Goal: Task Accomplishment & Management: Manage account settings

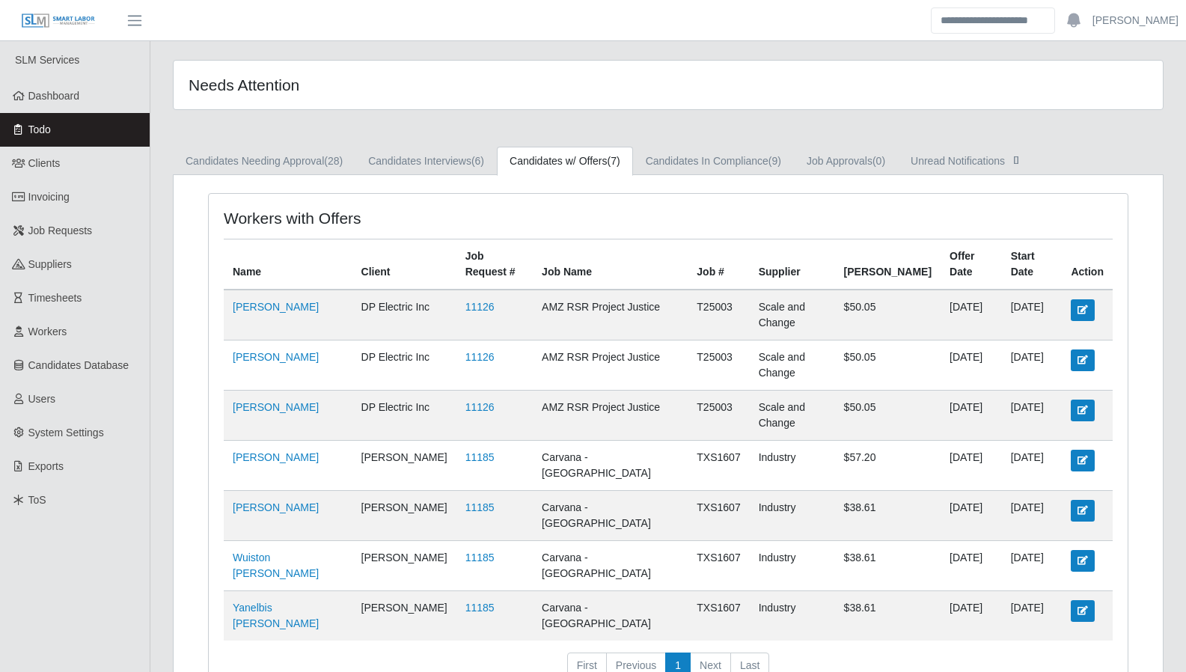
scroll to position [7, 0]
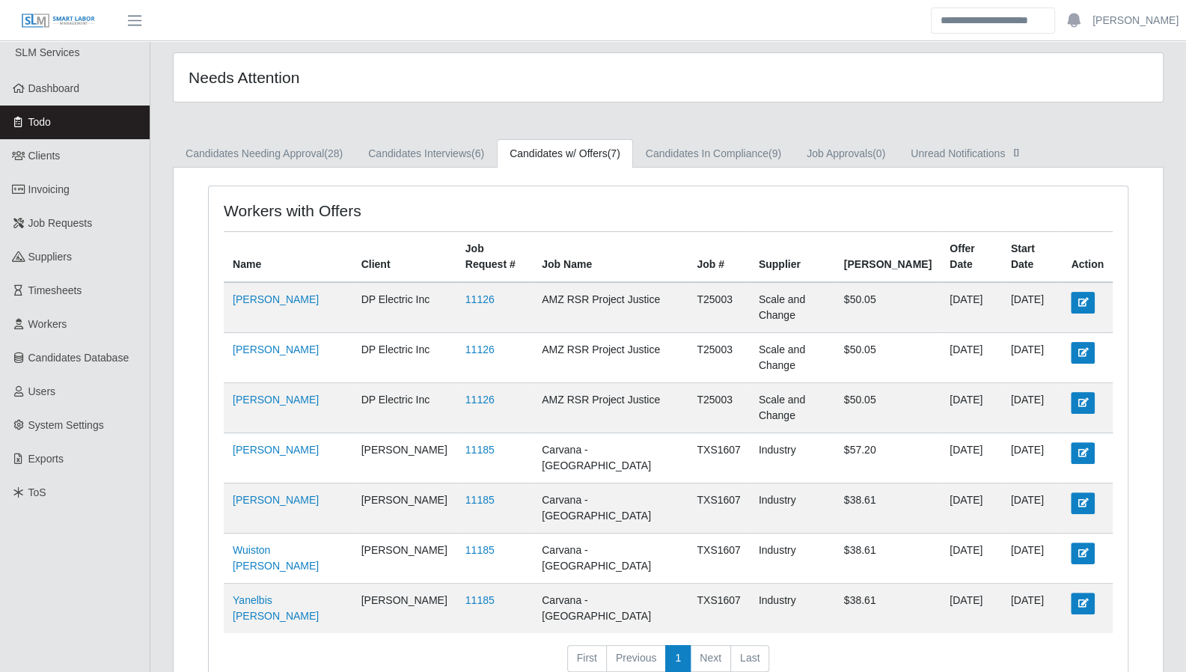
click at [54, 123] on link "Todo" at bounding box center [75, 123] width 150 height 34
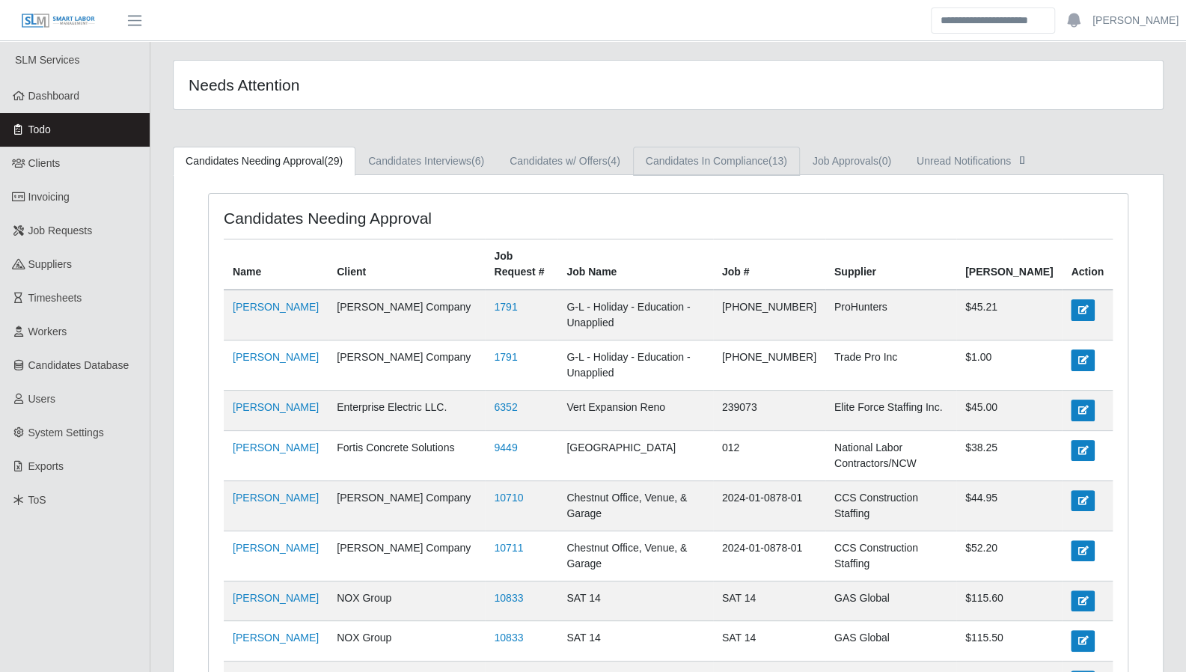
click at [771, 159] on span "(13)" at bounding box center [778, 161] width 19 height 12
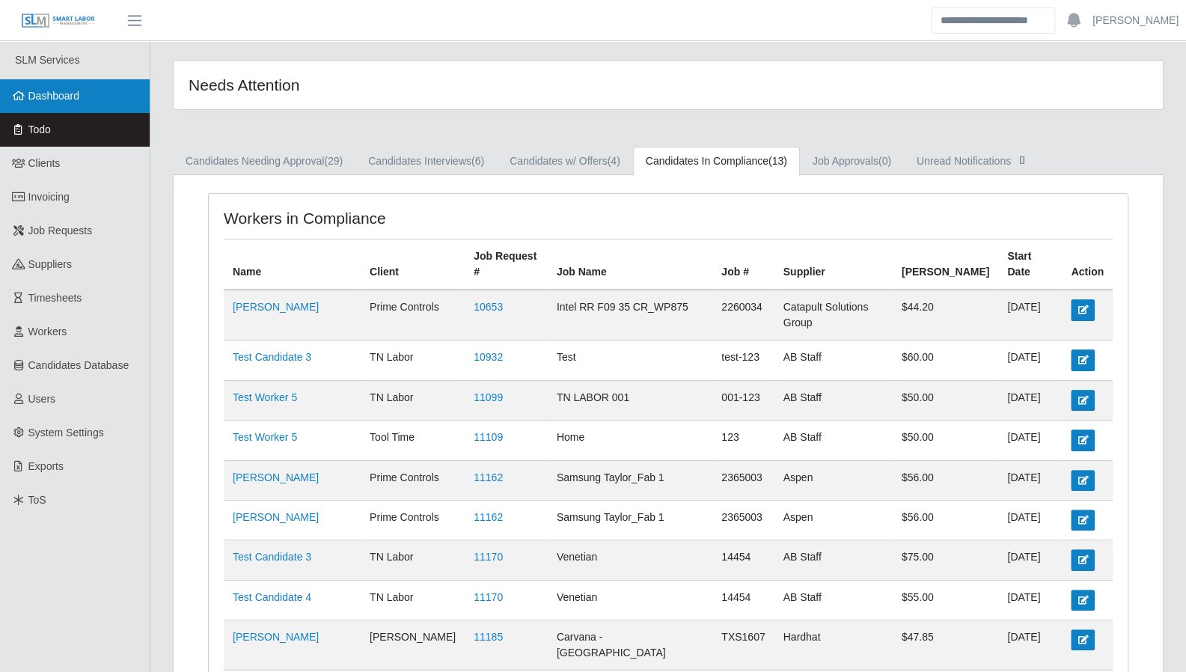
click at [32, 93] on span "Dashboard" at bounding box center [54, 96] width 52 height 12
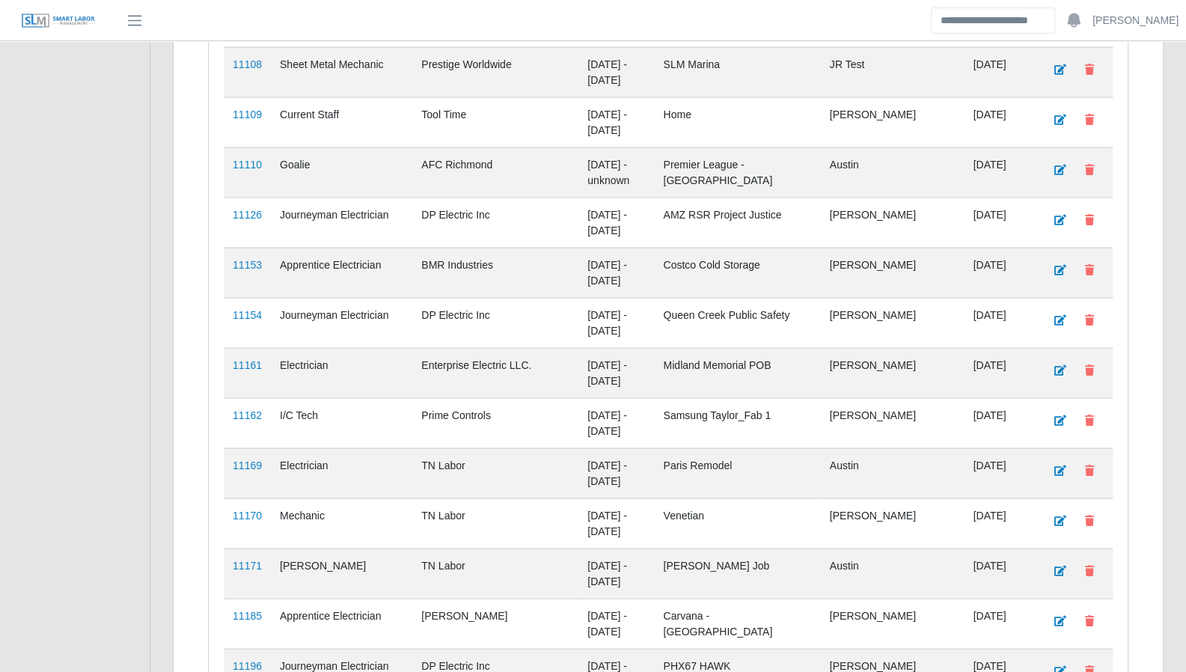
scroll to position [2211, 0]
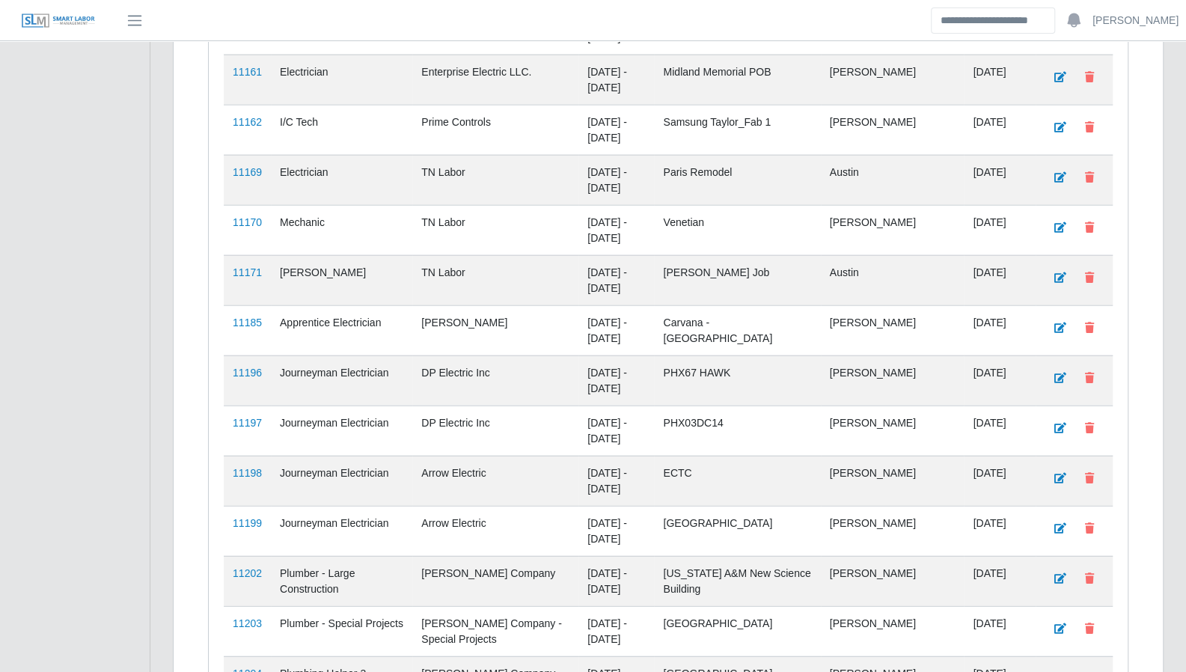
scroll to position [2051, 0]
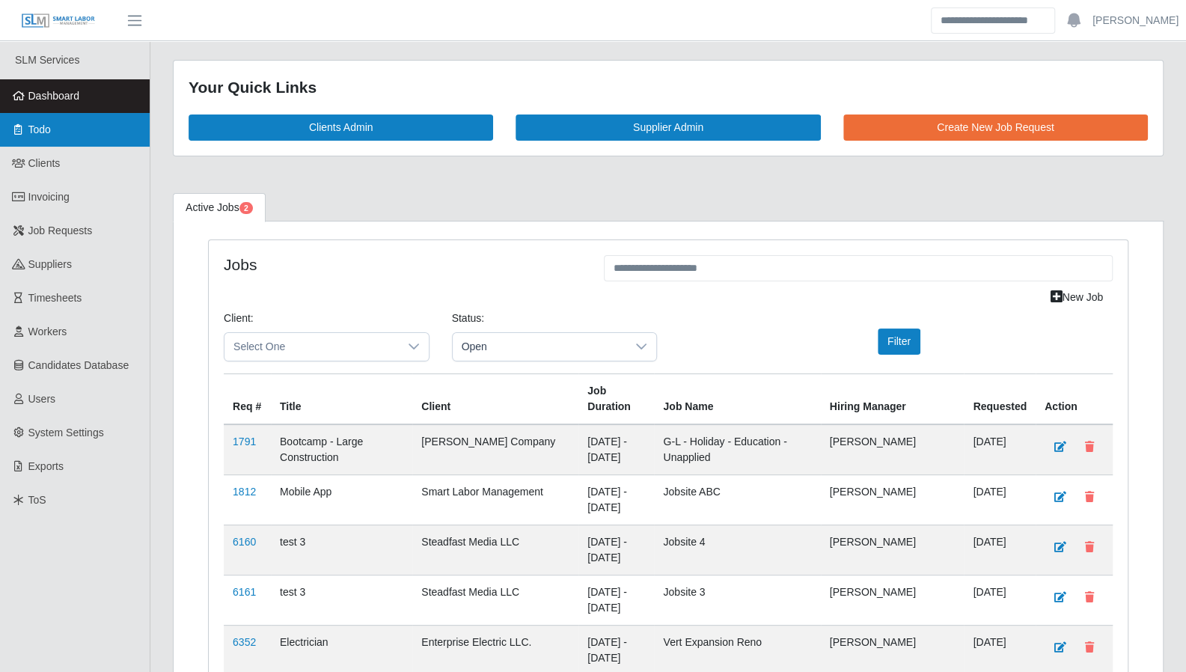
click at [72, 127] on link "Todo" at bounding box center [75, 130] width 150 height 34
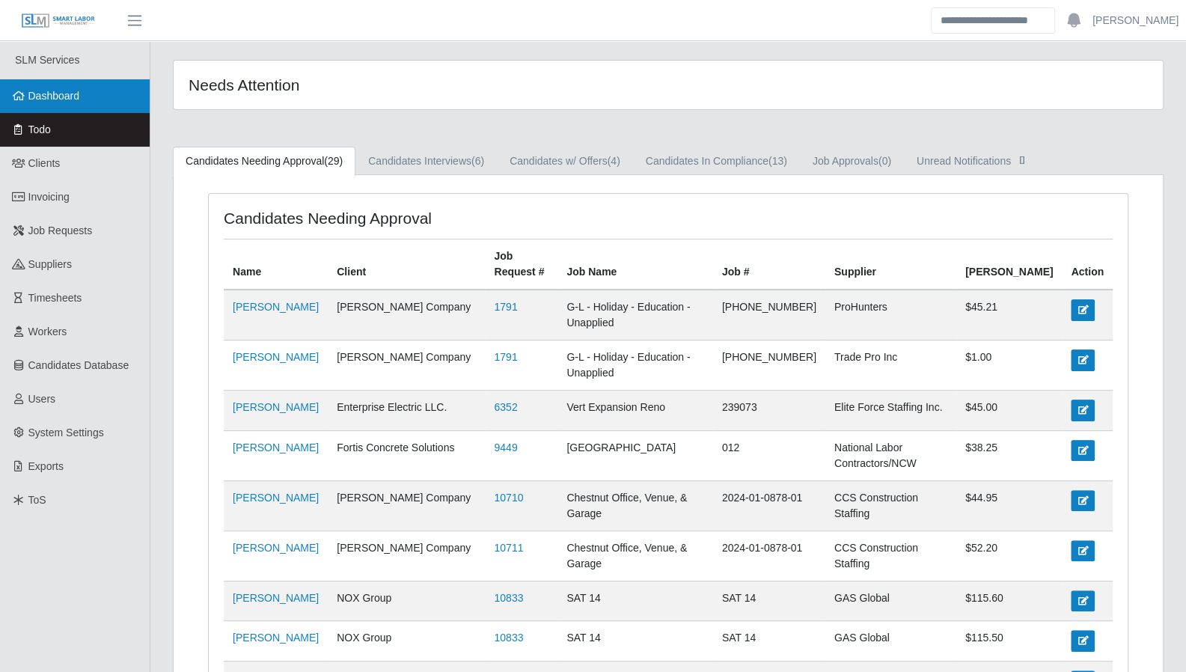
click at [70, 97] on span "Dashboard" at bounding box center [54, 96] width 52 height 12
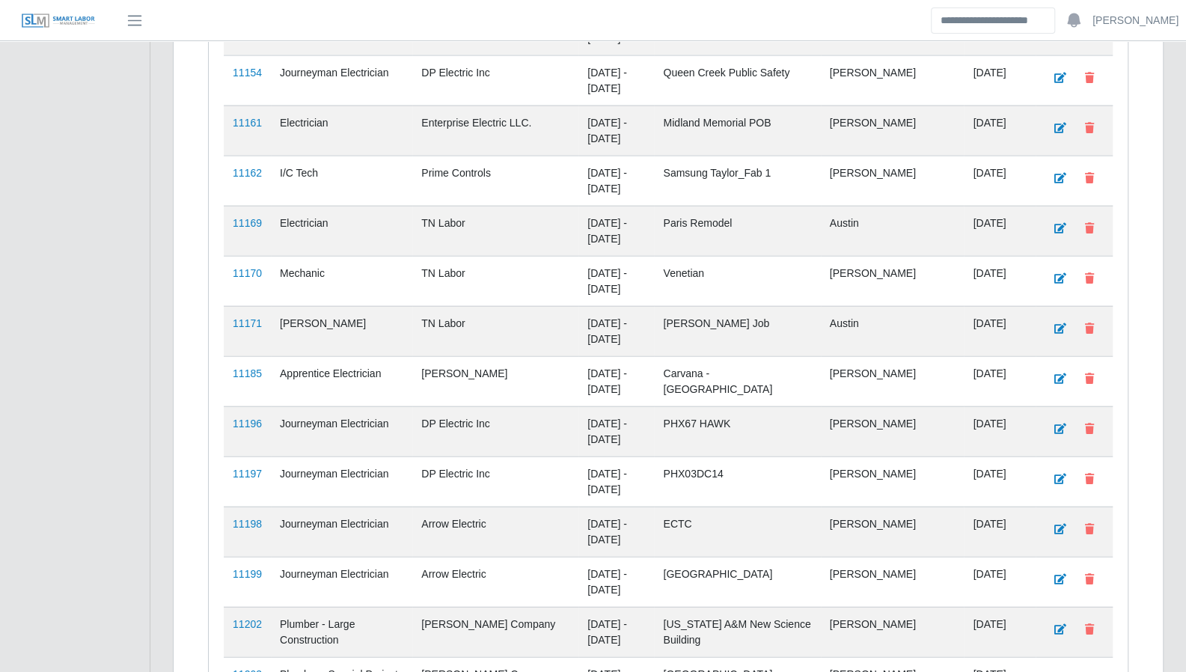
scroll to position [2211, 0]
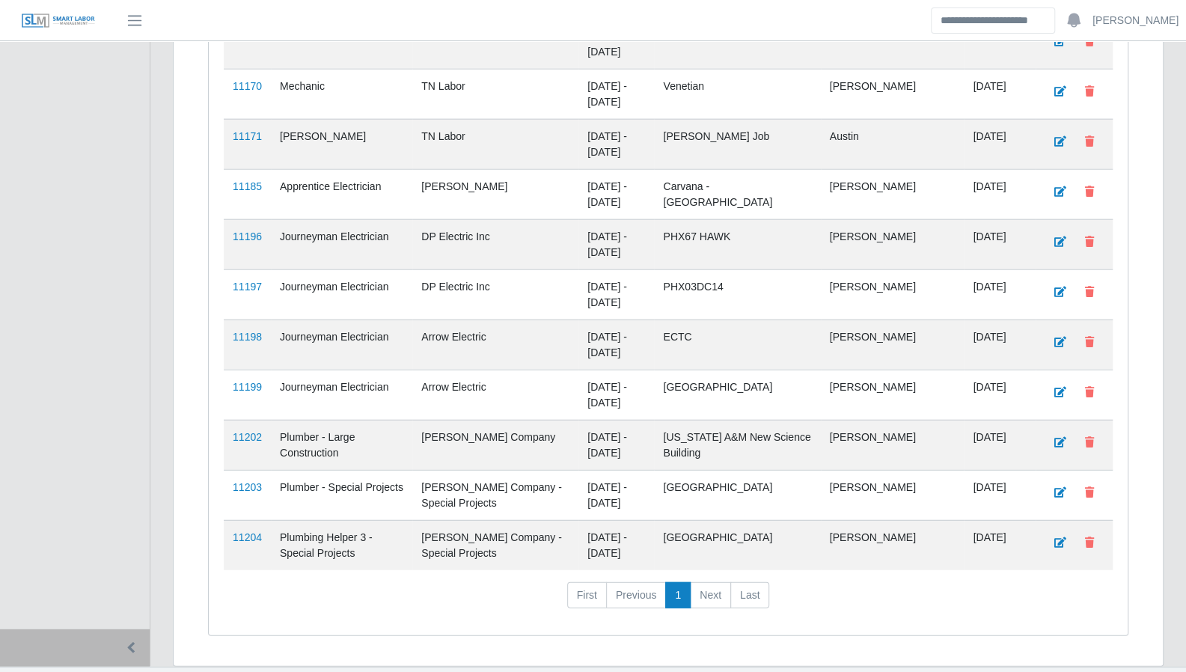
scroll to position [2211, 0]
drag, startPoint x: 1157, startPoint y: 369, endPoint x: 994, endPoint y: 297, distance: 178.3
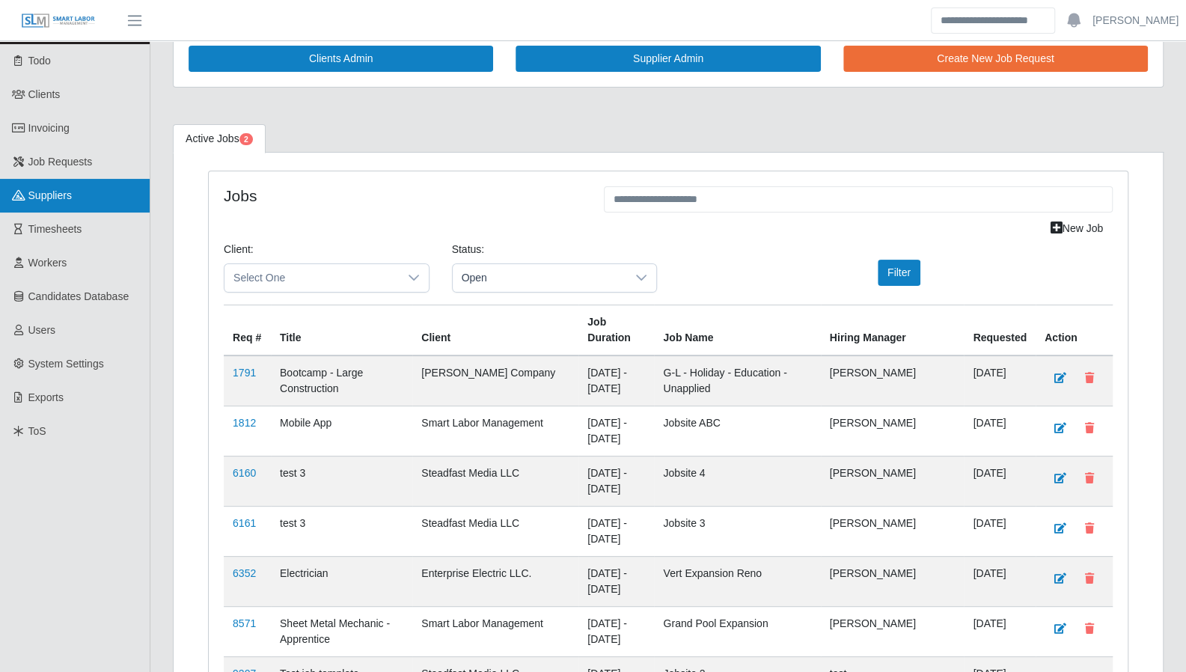
scroll to position [0, 0]
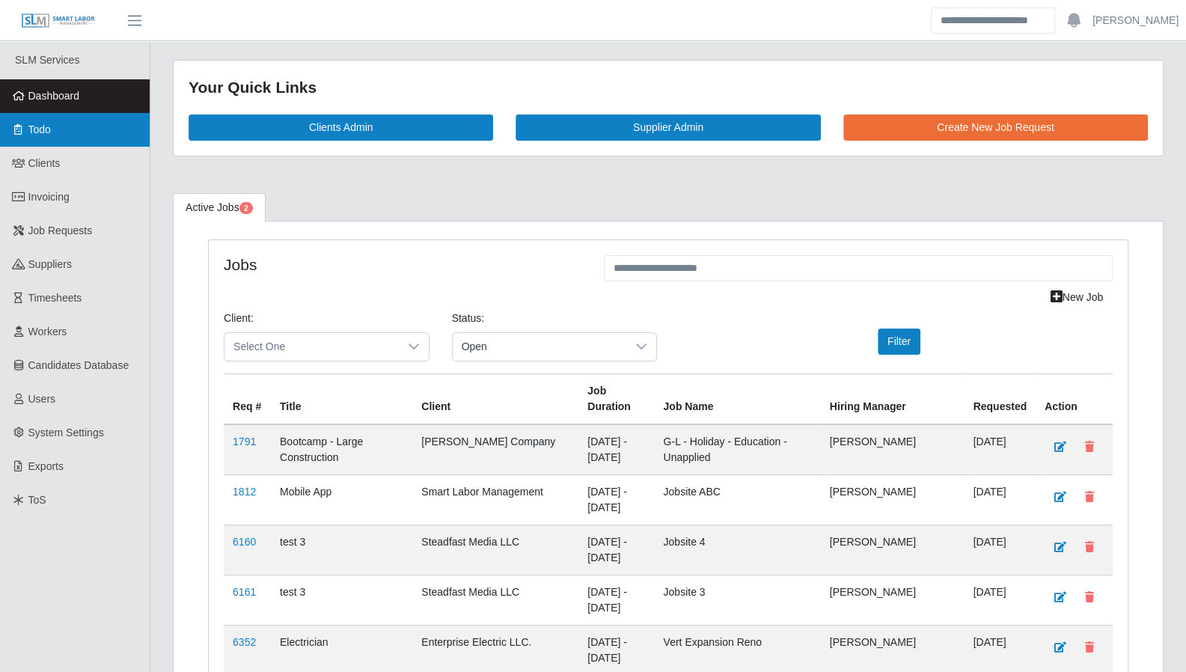
click at [41, 135] on span "Todo" at bounding box center [39, 129] width 22 height 12
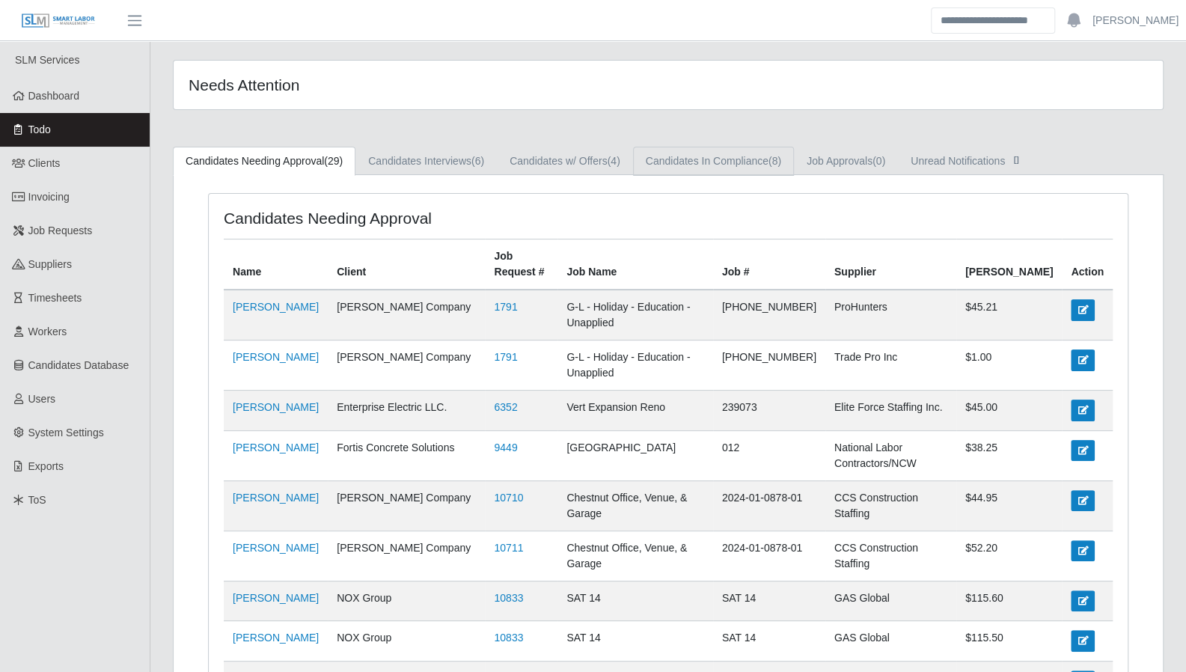
click at [666, 165] on link "Candidates In Compliance (8)" at bounding box center [713, 161] width 161 height 29
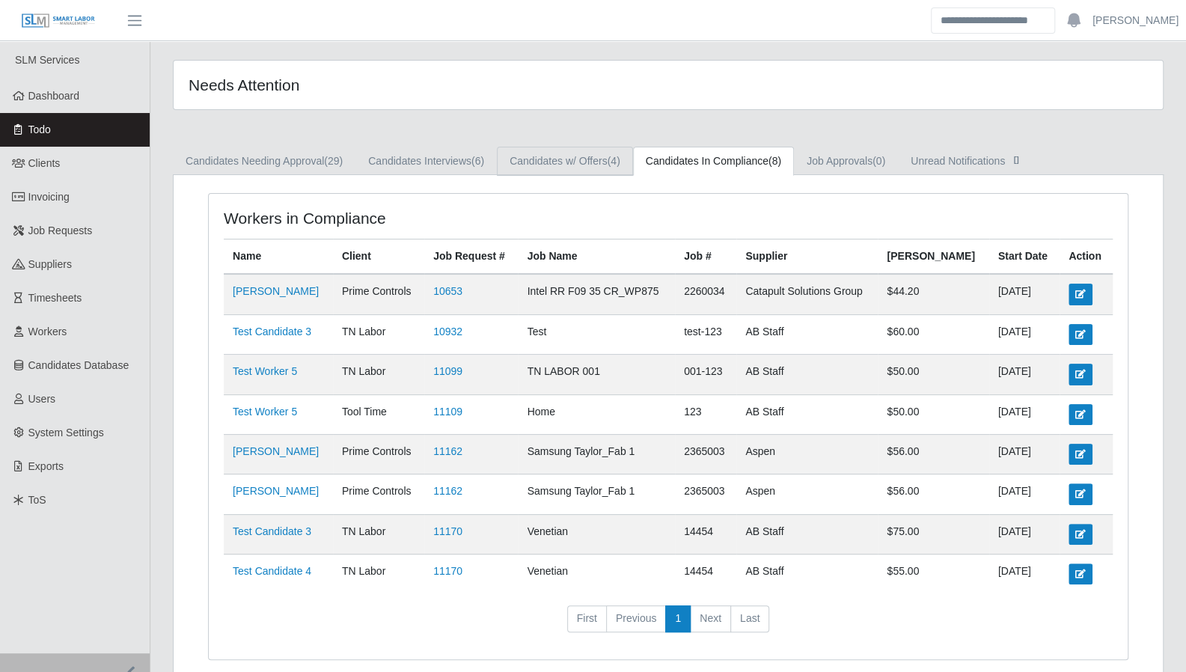
click at [603, 160] on link "Candidates w/ Offers (4)" at bounding box center [565, 161] width 136 height 29
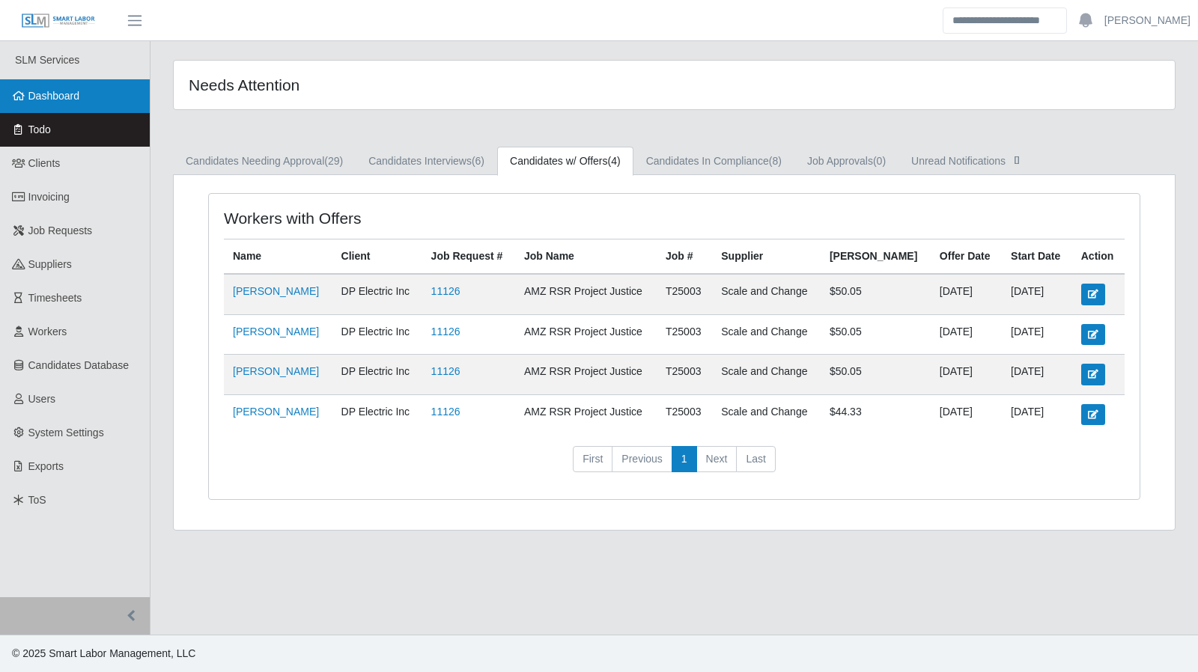
click at [103, 103] on link "Dashboard" at bounding box center [75, 96] width 150 height 34
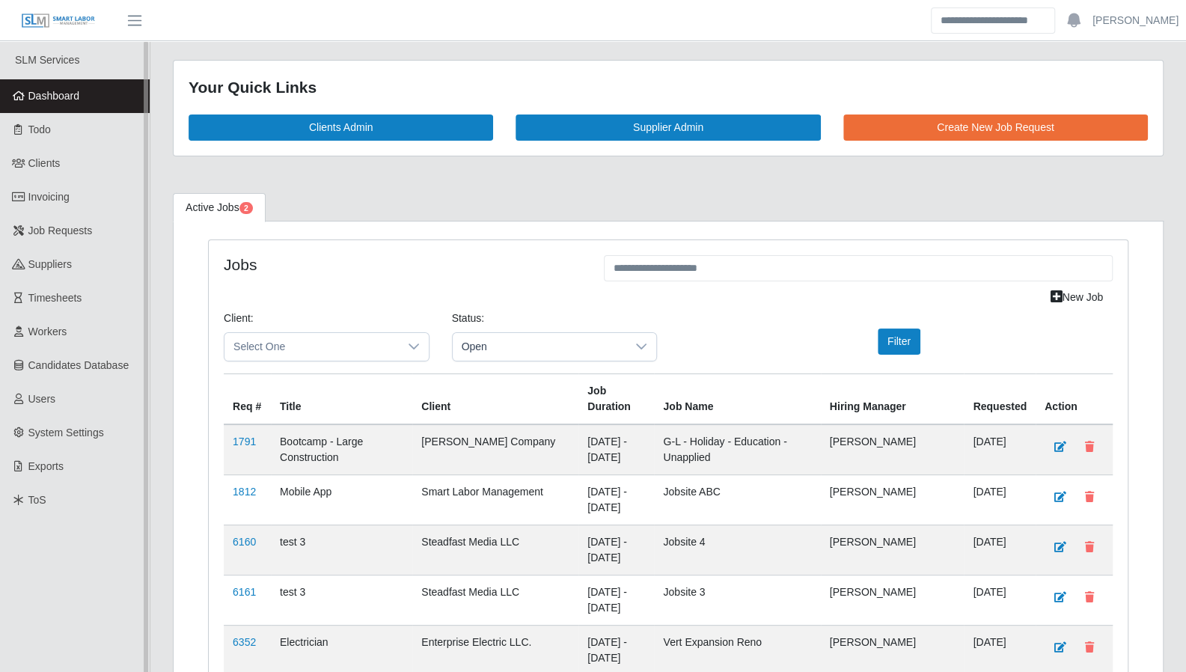
click at [72, 88] on link "Dashboard" at bounding box center [75, 96] width 150 height 34
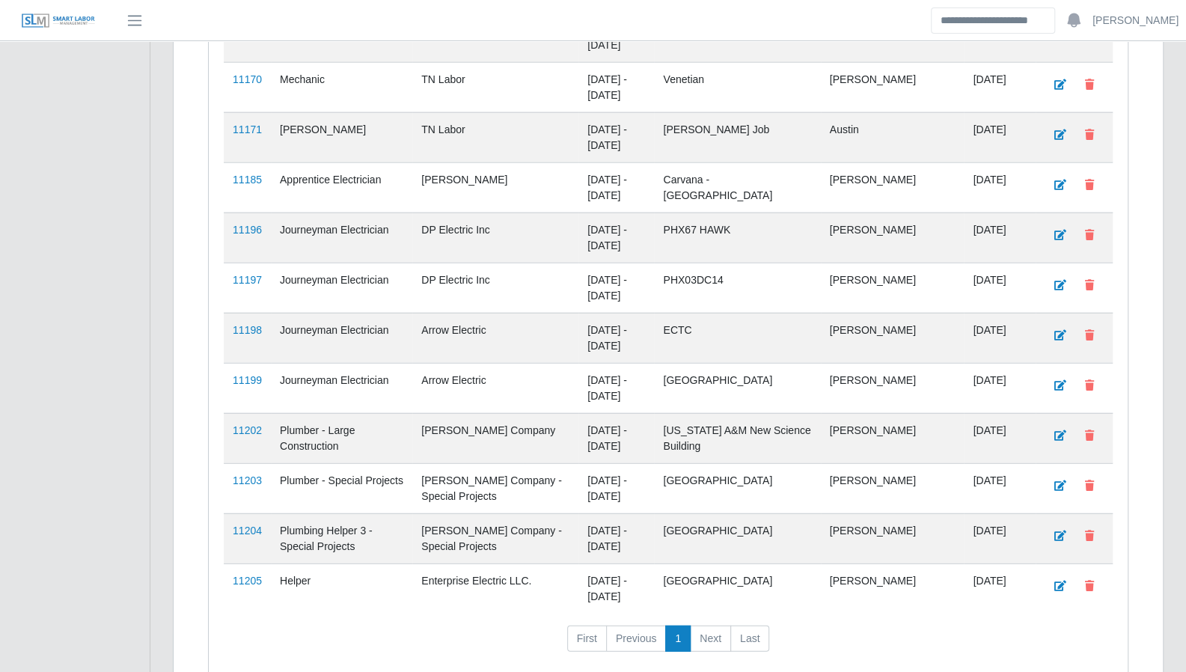
scroll to position [2261, 0]
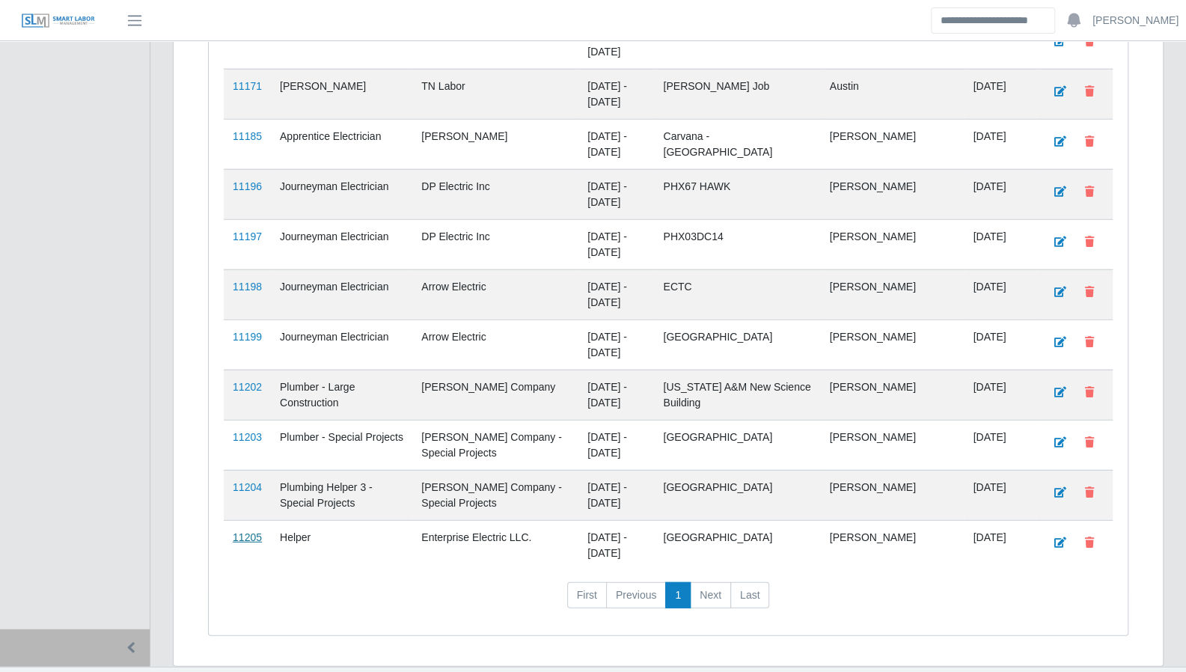
click at [248, 531] on link "11205" at bounding box center [247, 537] width 29 height 12
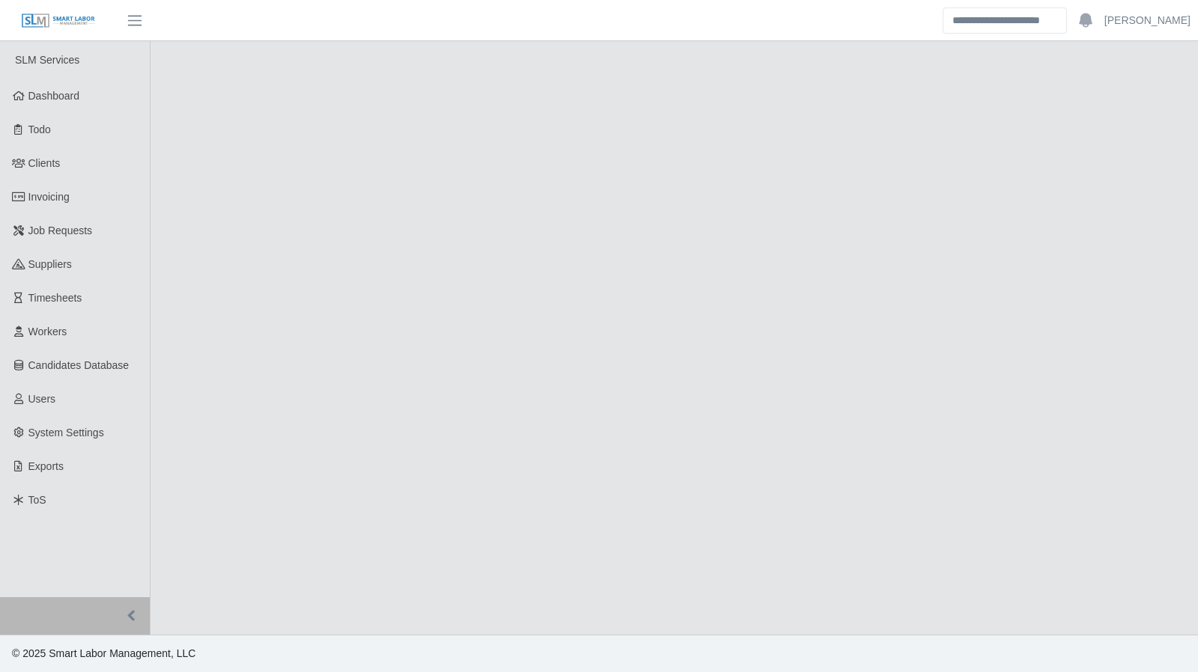
select select "****"
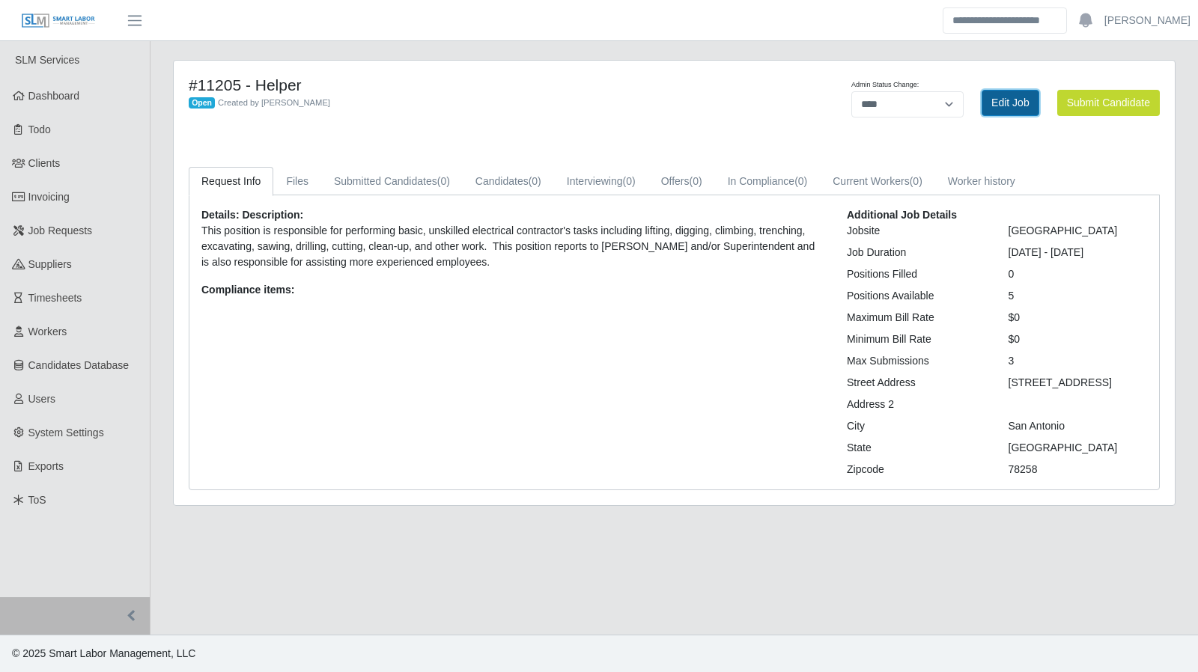
click at [1017, 105] on link "Edit Job" at bounding box center [1010, 103] width 58 height 26
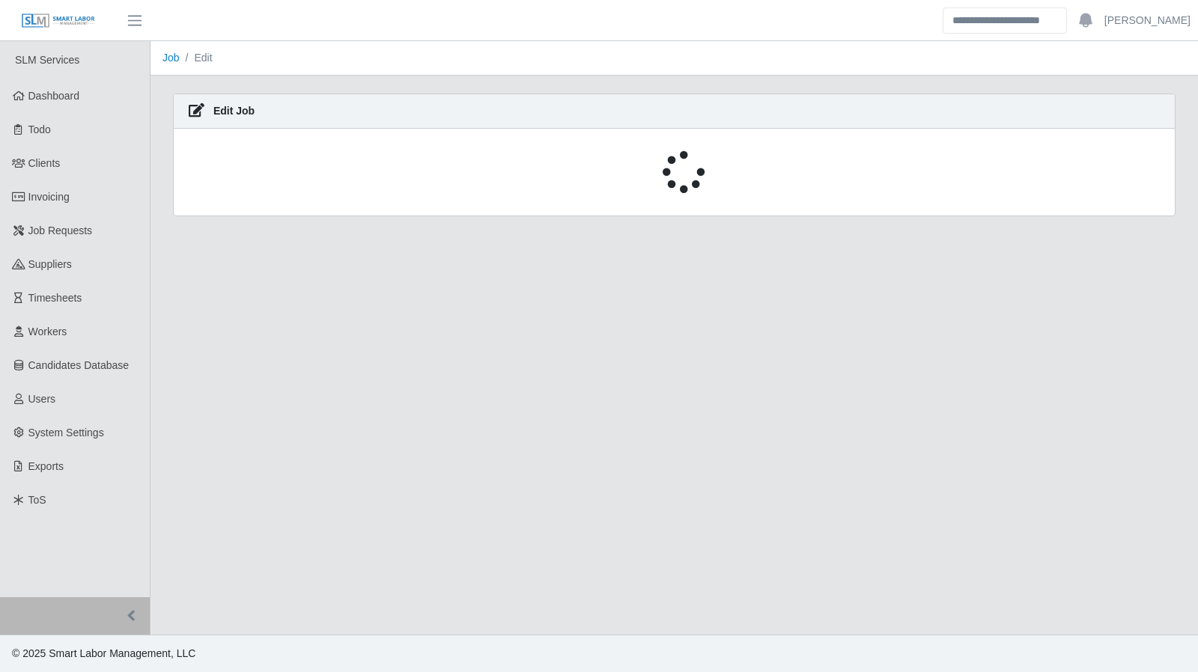
select select "****"
select select "***"
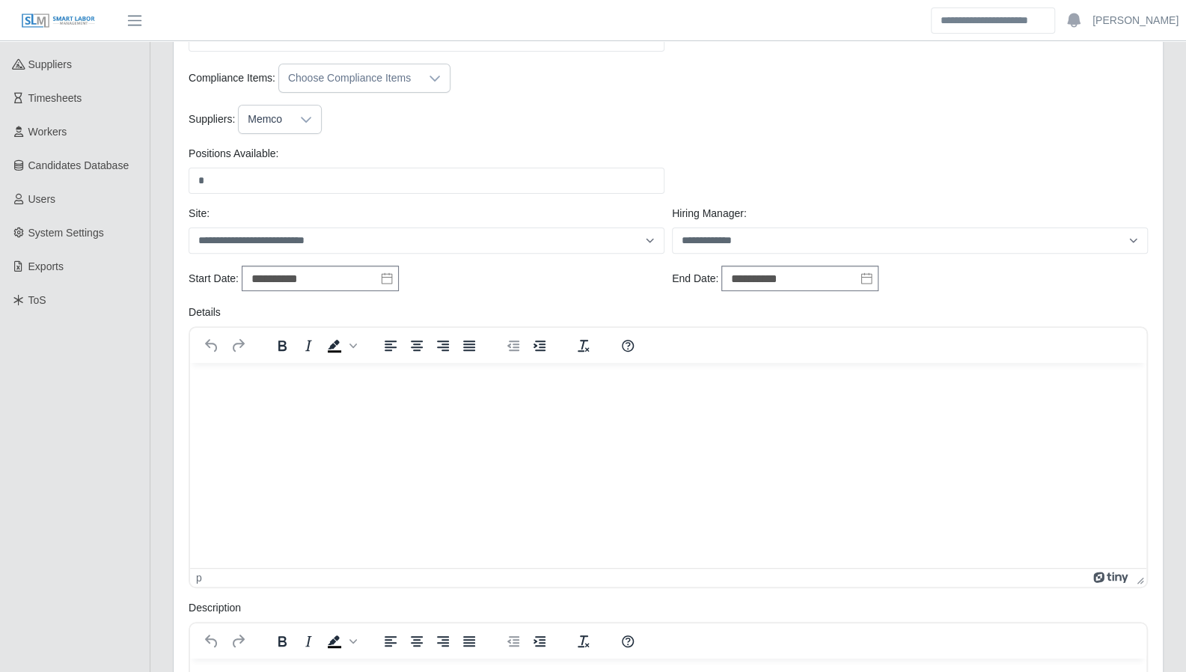
scroll to position [136, 0]
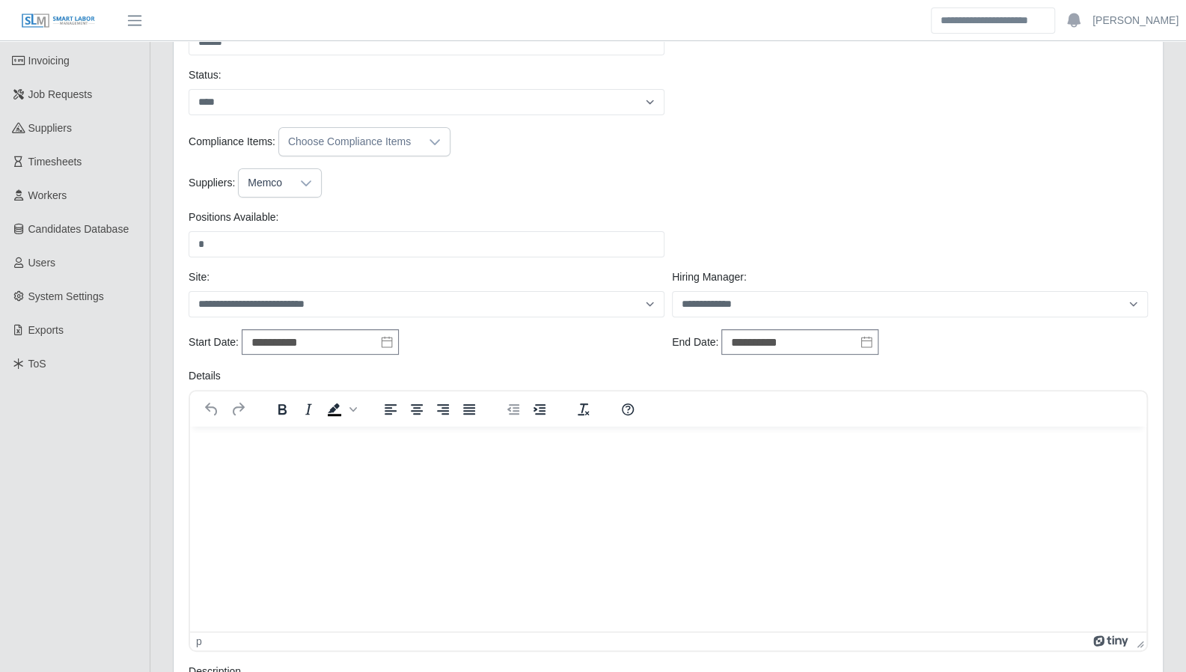
click at [307, 179] on icon at bounding box center [306, 183] width 12 height 12
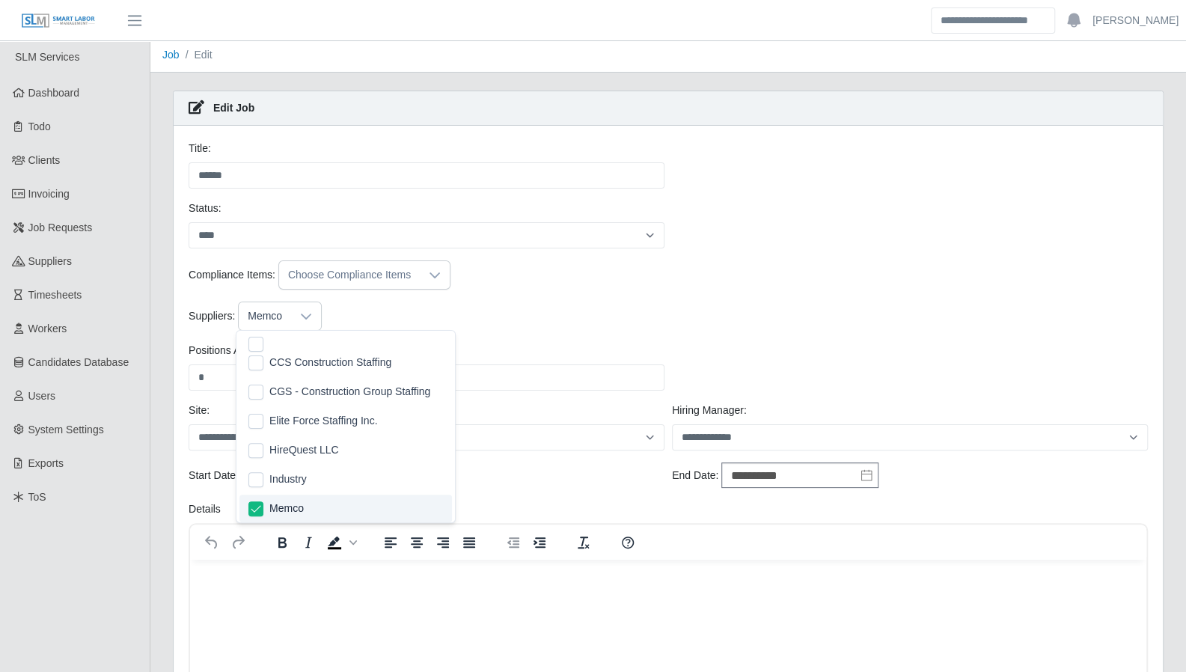
scroll to position [0, 0]
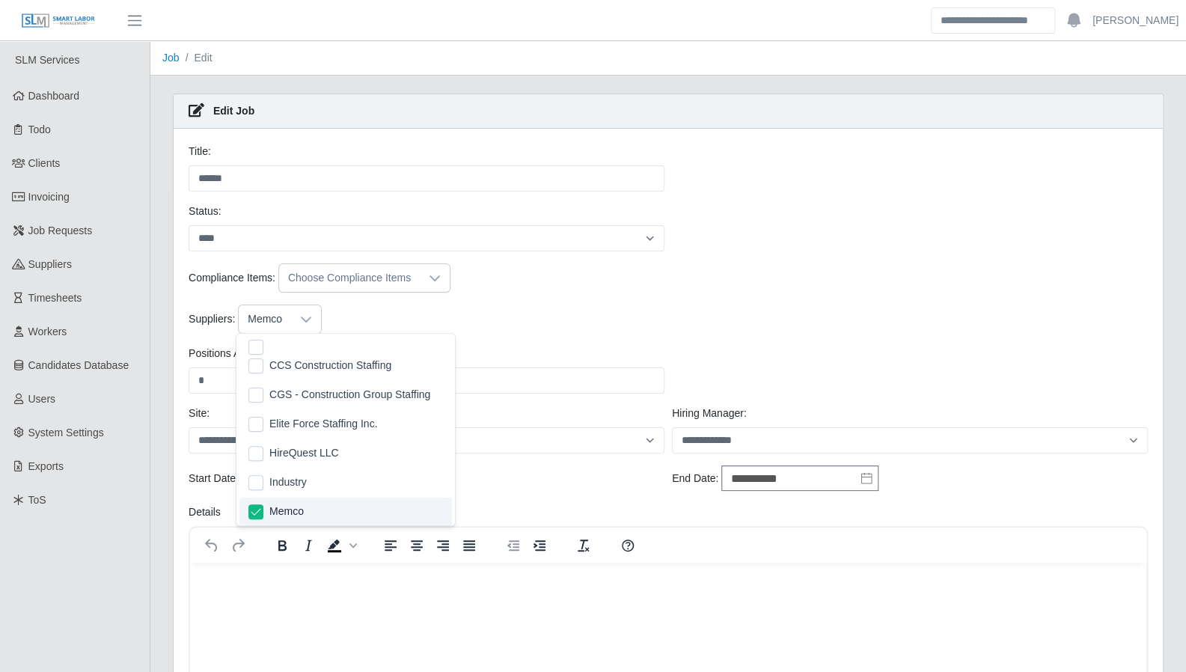
click at [810, 333] on div "Suppliers: Memco" at bounding box center [668, 325] width 967 height 41
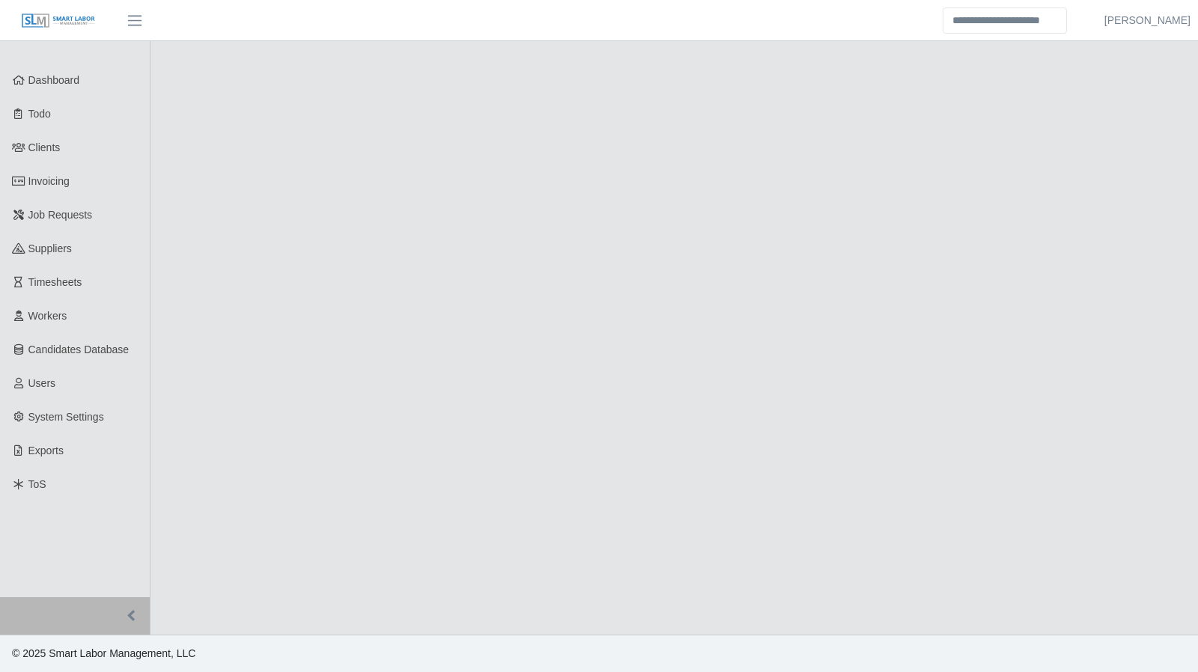
select select "****"
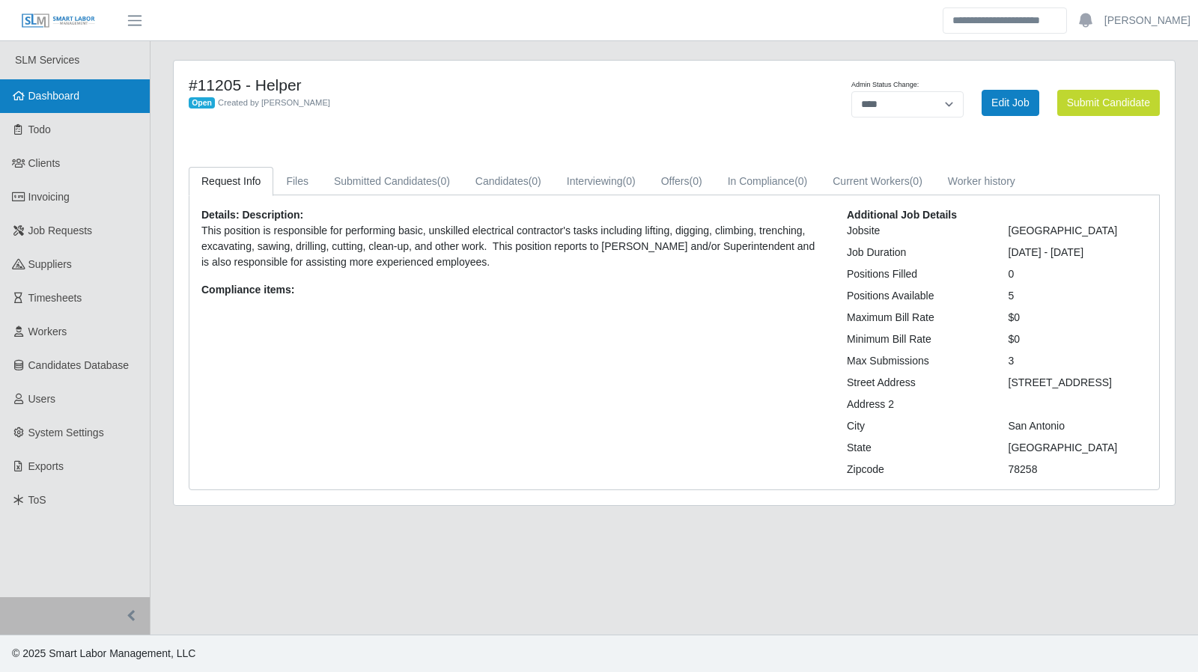
click at [85, 95] on link "Dashboard" at bounding box center [75, 96] width 150 height 34
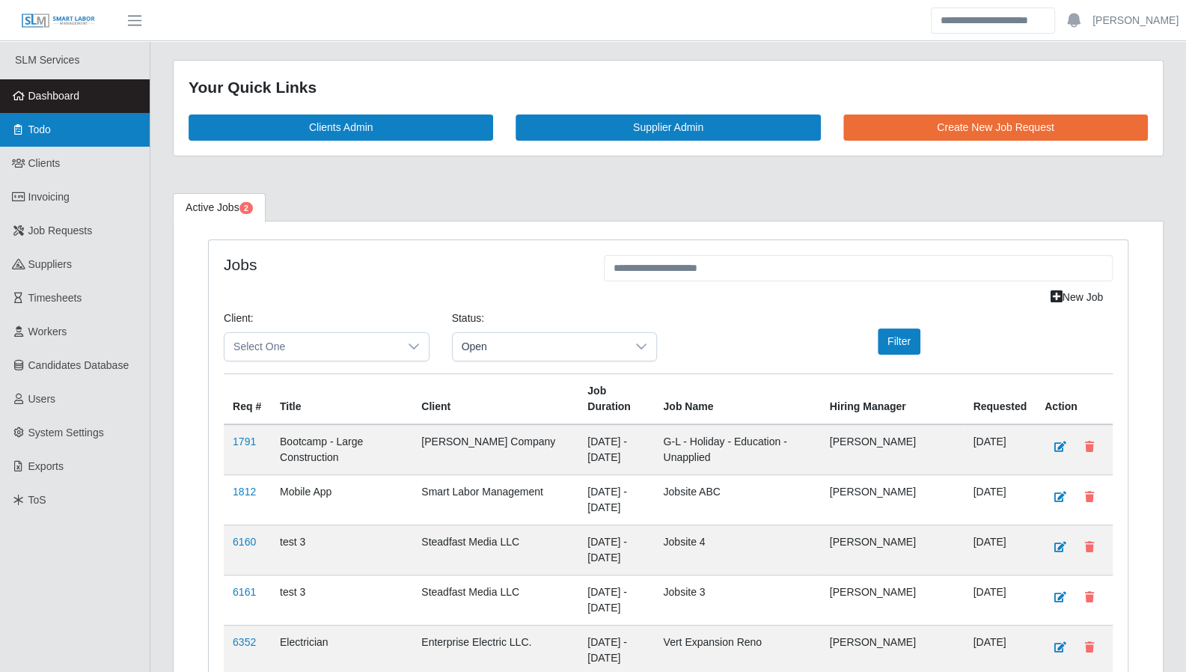
click at [27, 126] on link "Todo" at bounding box center [75, 130] width 150 height 34
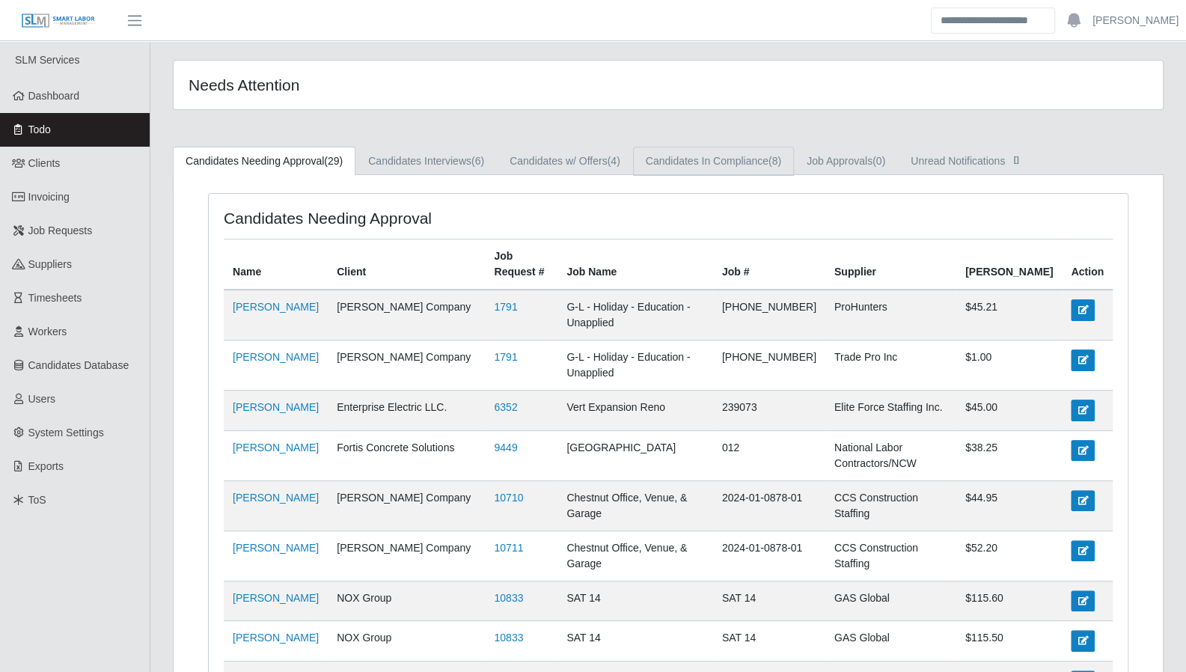
click at [714, 166] on link "Candidates In Compliance (8)" at bounding box center [713, 161] width 161 height 29
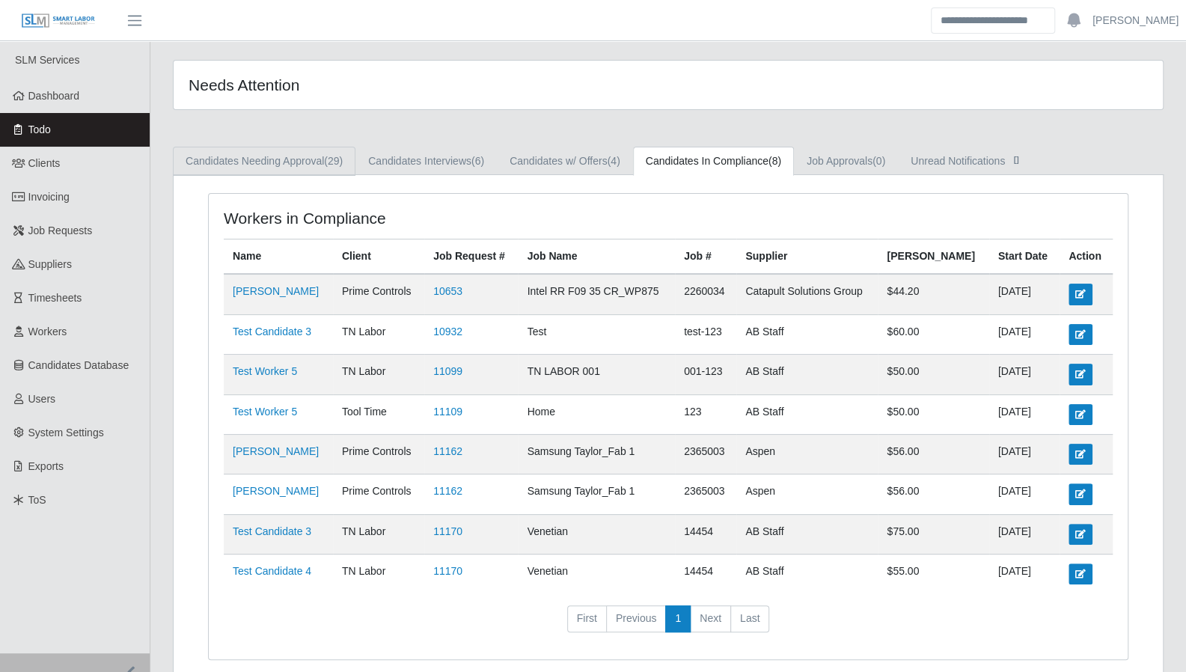
click at [287, 165] on link "Candidates Needing Approval (29)" at bounding box center [264, 161] width 183 height 29
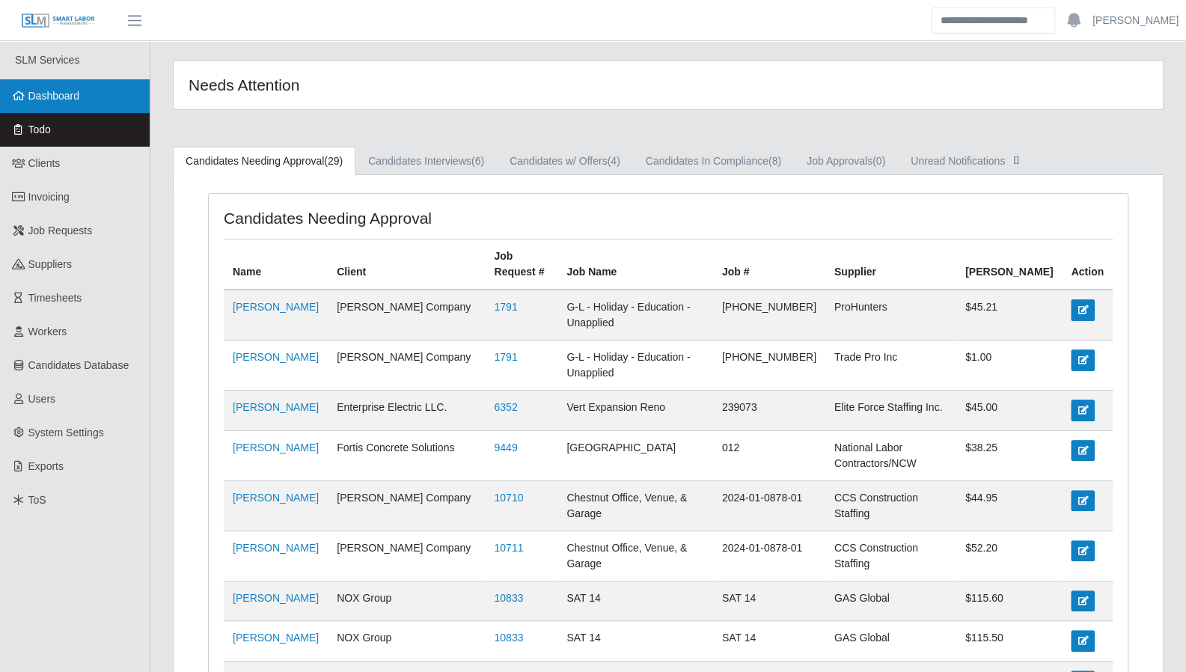
click at [85, 99] on link "Dashboard" at bounding box center [75, 96] width 150 height 34
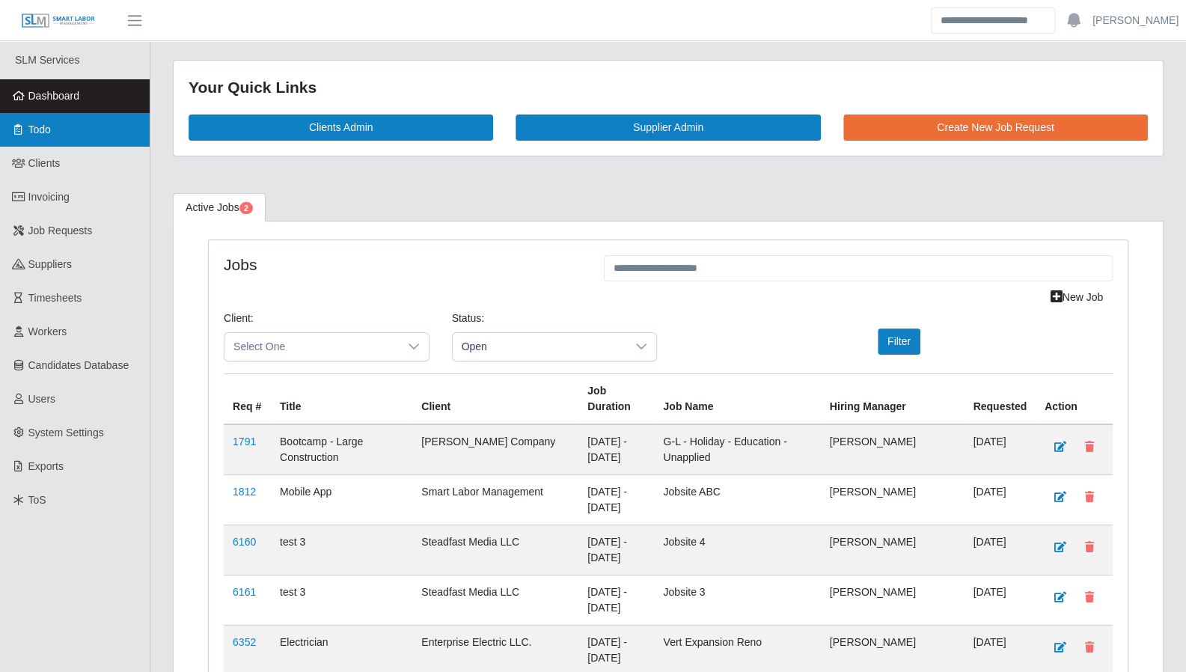
click at [12, 134] on icon at bounding box center [18, 129] width 13 height 10
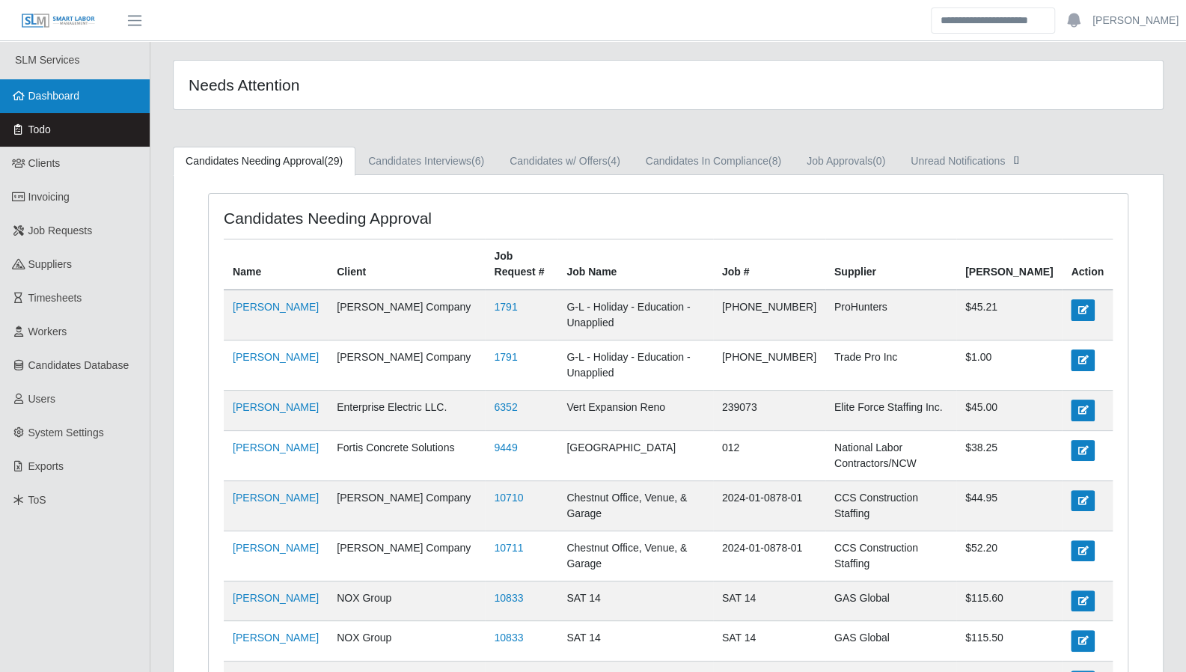
click at [67, 103] on link "Dashboard" at bounding box center [75, 96] width 150 height 34
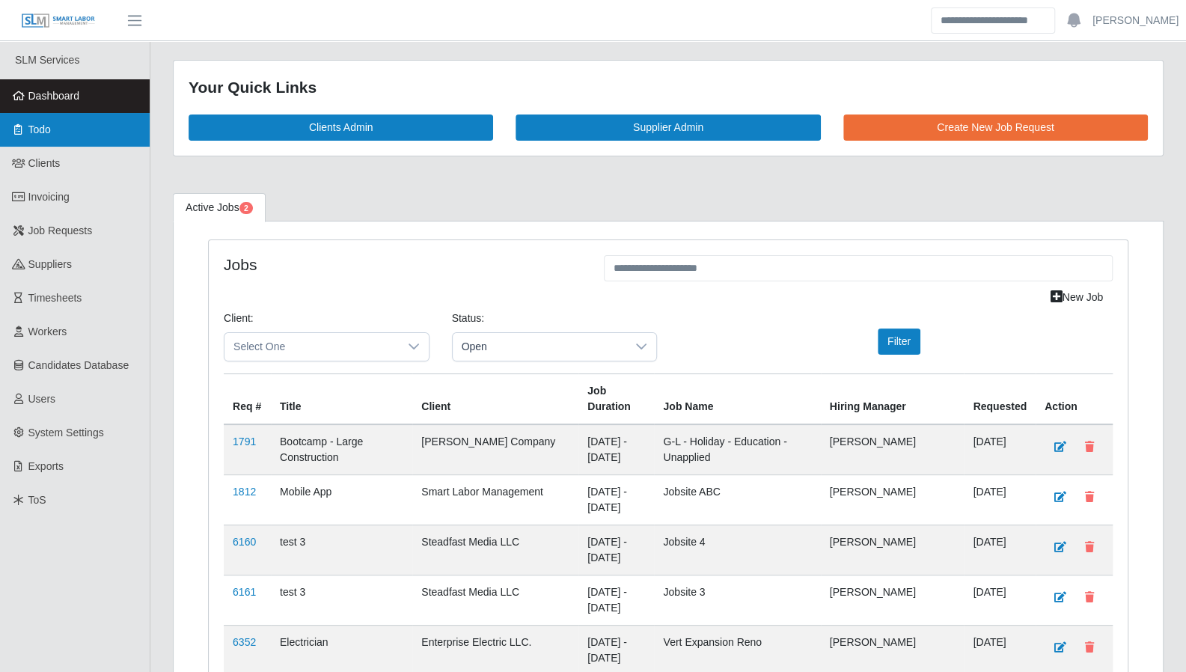
click at [37, 128] on span "Todo" at bounding box center [39, 129] width 22 height 12
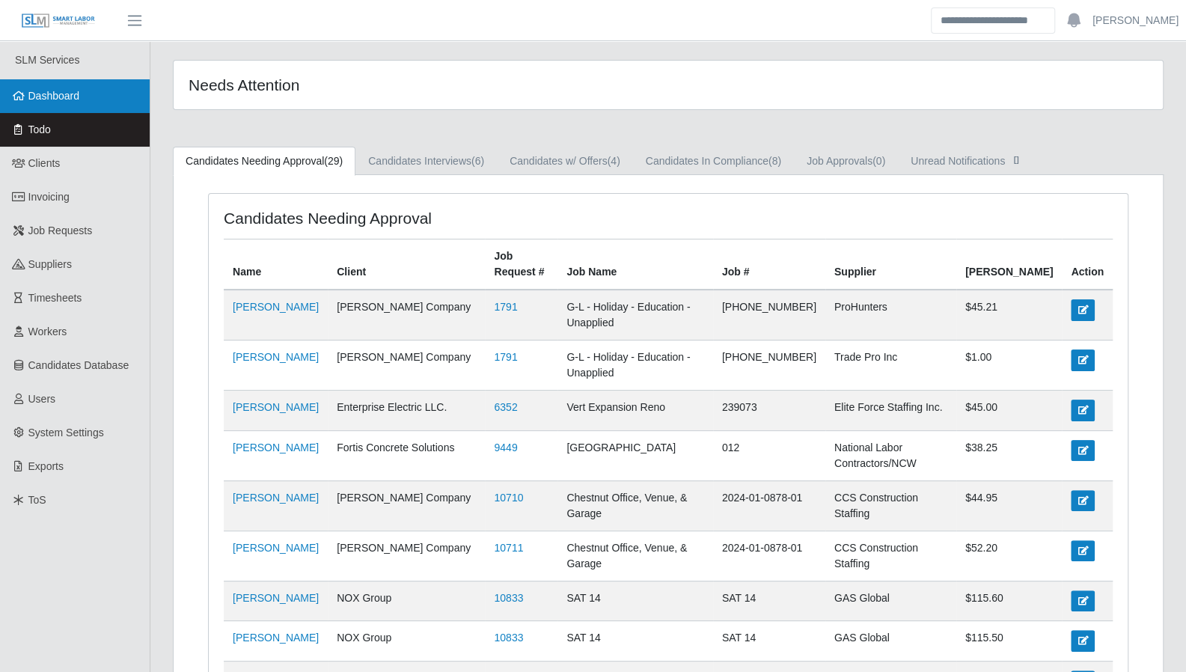
click at [66, 109] on link "Dashboard" at bounding box center [75, 96] width 150 height 34
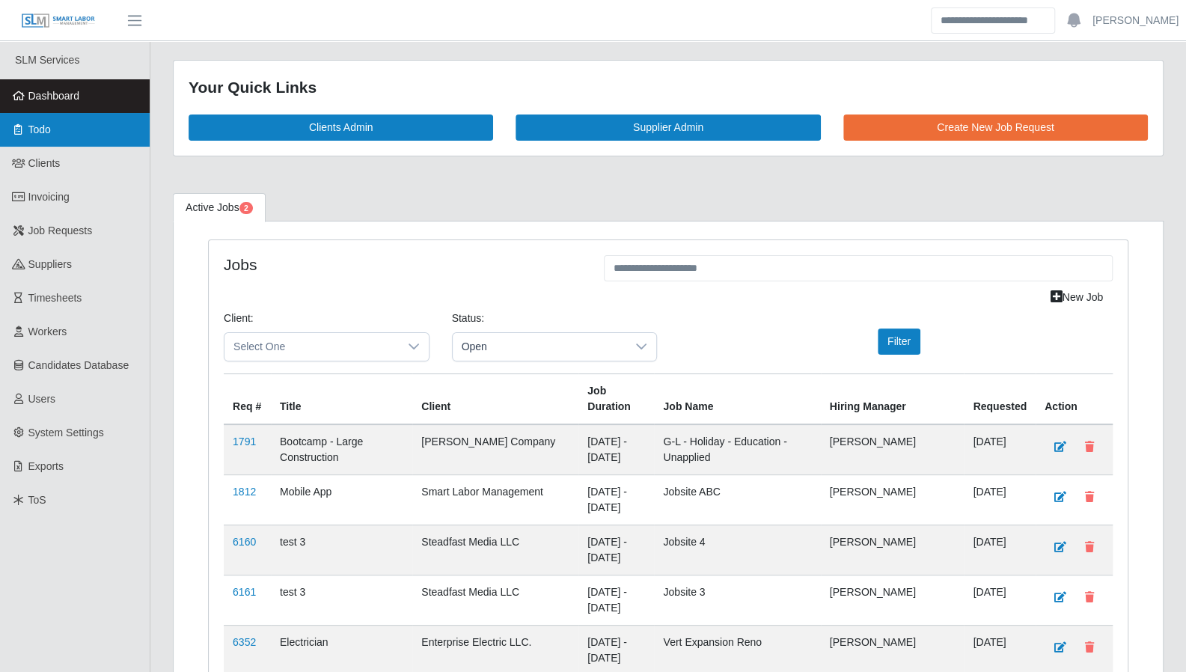
click at [36, 137] on link "Todo" at bounding box center [75, 130] width 150 height 34
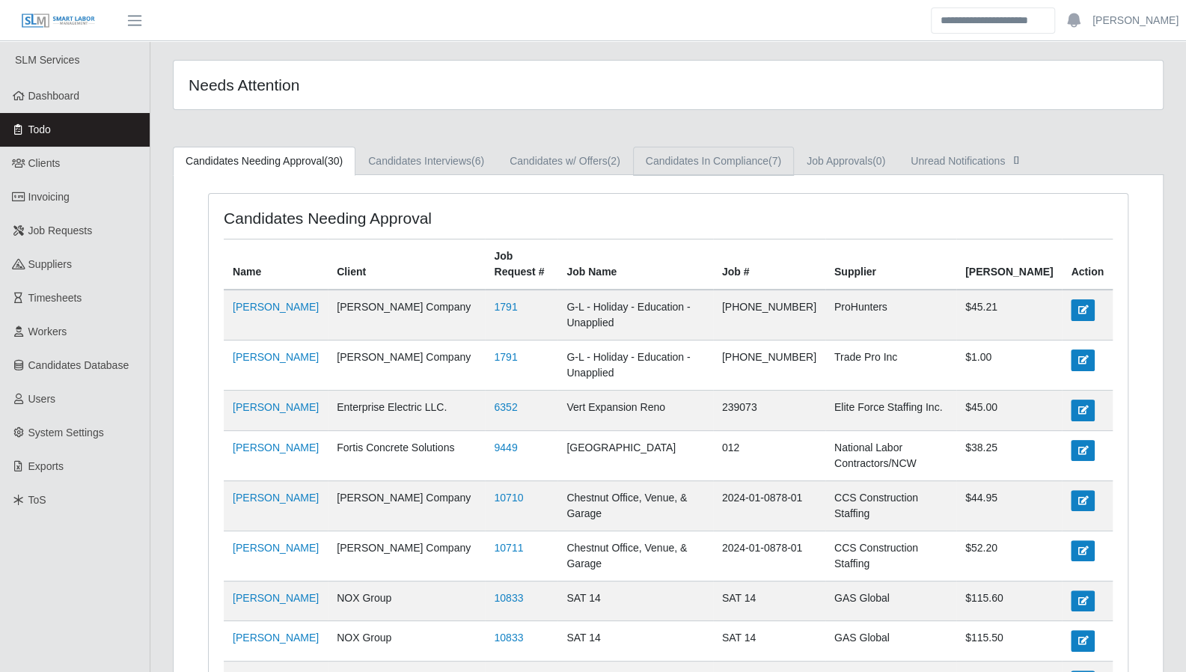
click at [742, 162] on link "Candidates In Compliance (7)" at bounding box center [713, 161] width 161 height 29
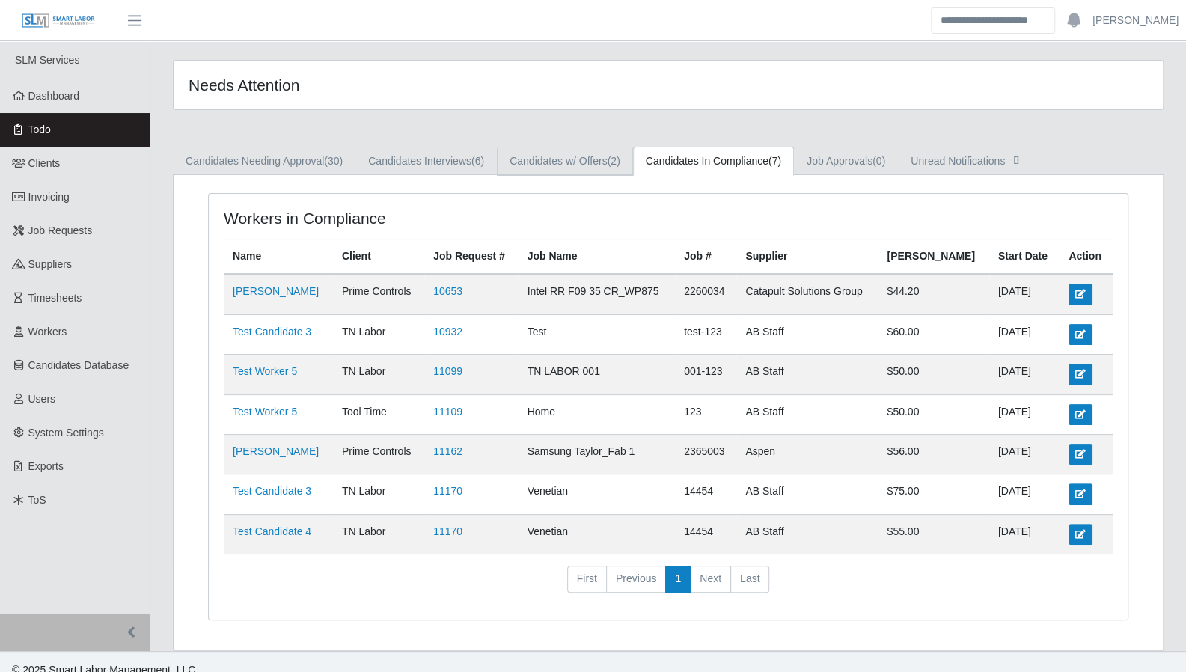
click at [550, 163] on link "Candidates w/ Offers (2)" at bounding box center [565, 161] width 136 height 29
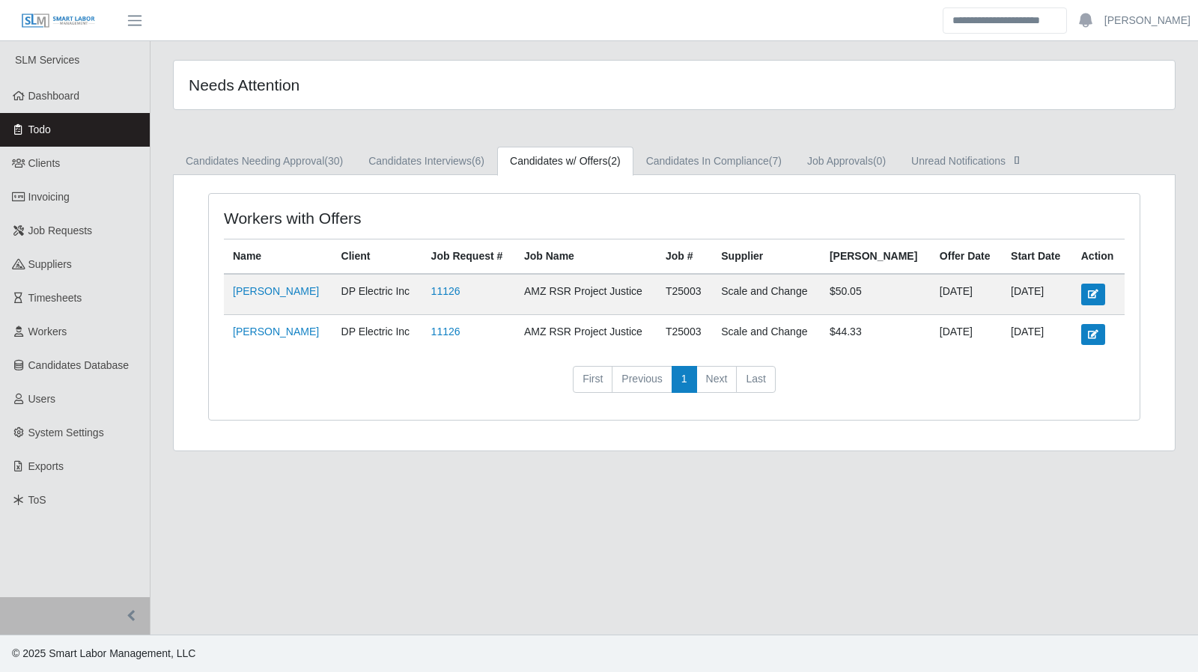
click at [1154, 453] on main "Needs Attention Candidates Needing Approval (30) Candidates Interviews (6) Cand…" at bounding box center [673, 338] width 1047 height 594
click at [82, 106] on link "Dashboard" at bounding box center [75, 96] width 150 height 34
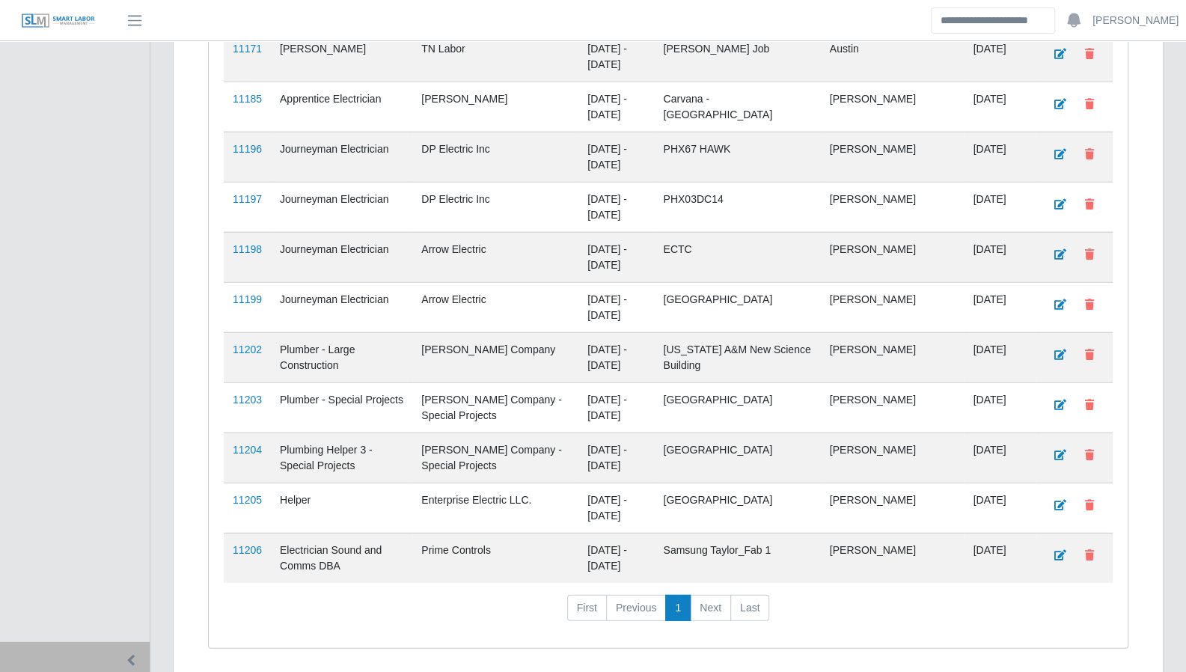
scroll to position [2311, 0]
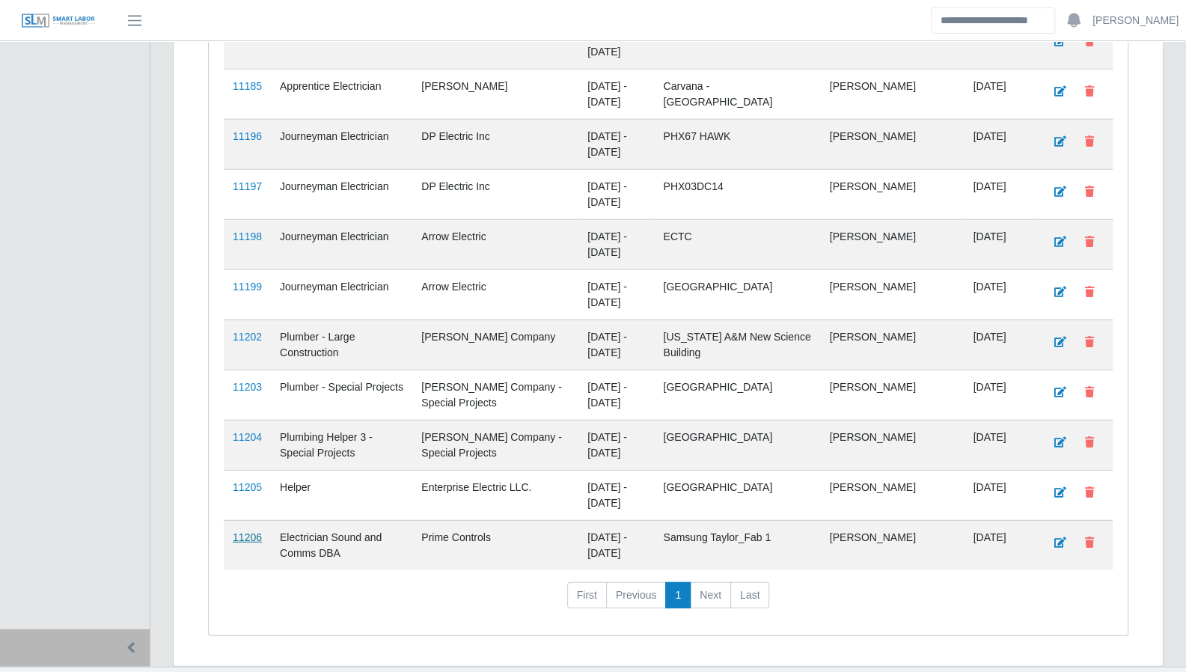
click at [237, 531] on link "11206" at bounding box center [247, 537] width 29 height 12
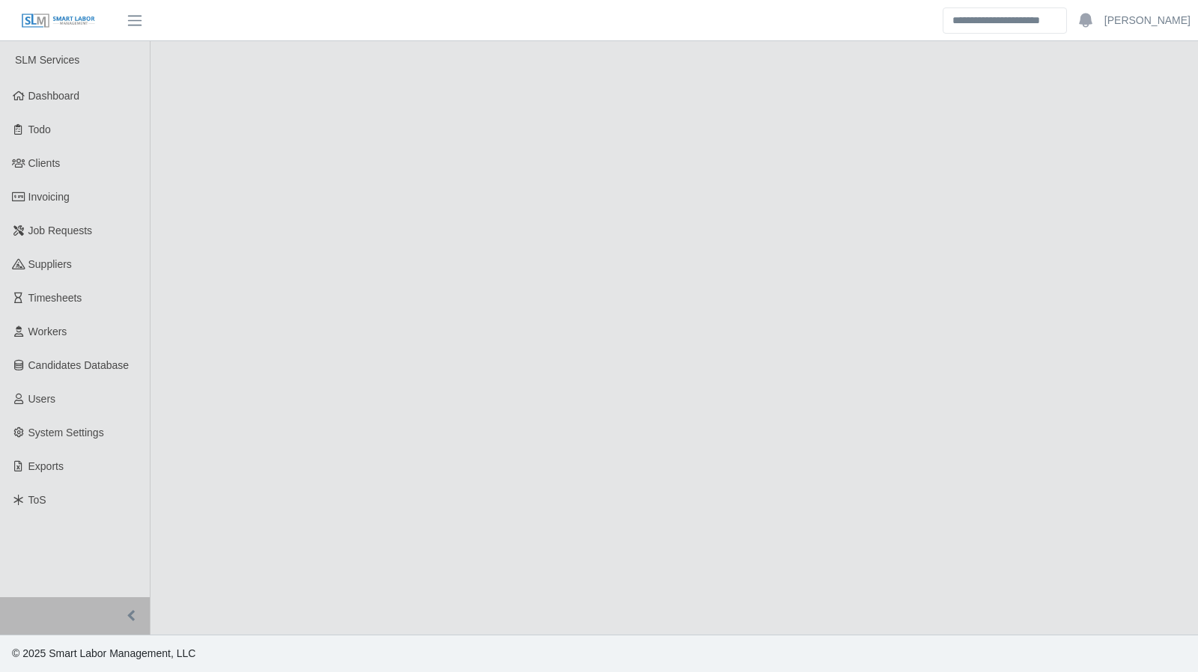
select select "****"
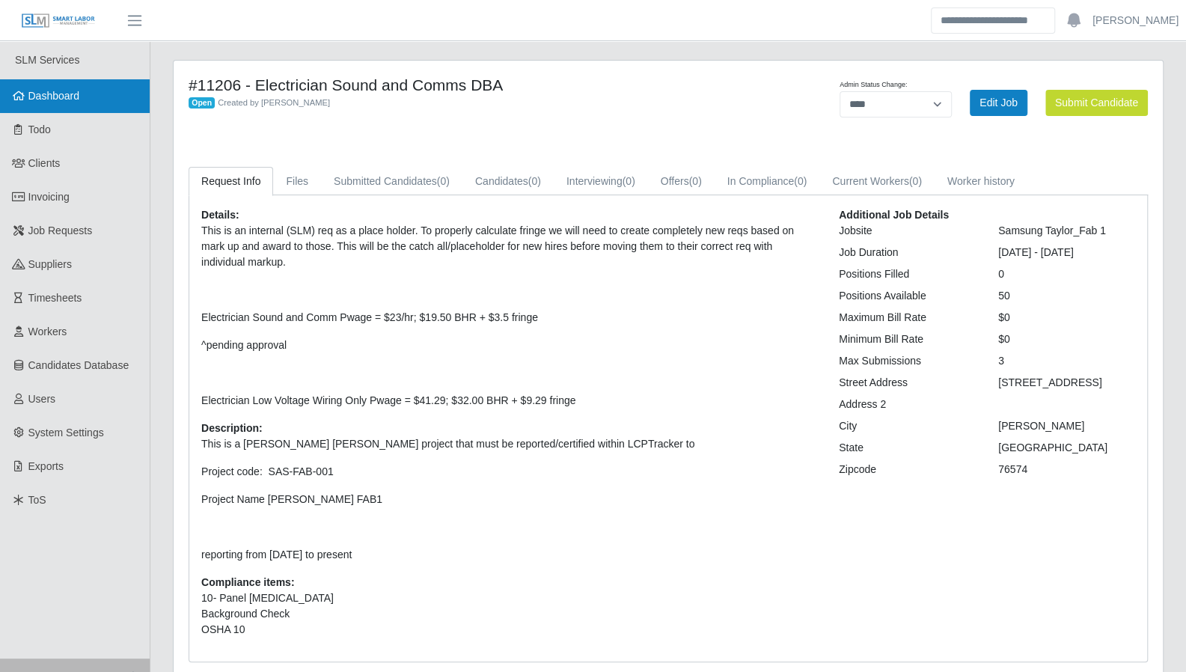
click at [60, 106] on link "Dashboard" at bounding box center [75, 96] width 150 height 34
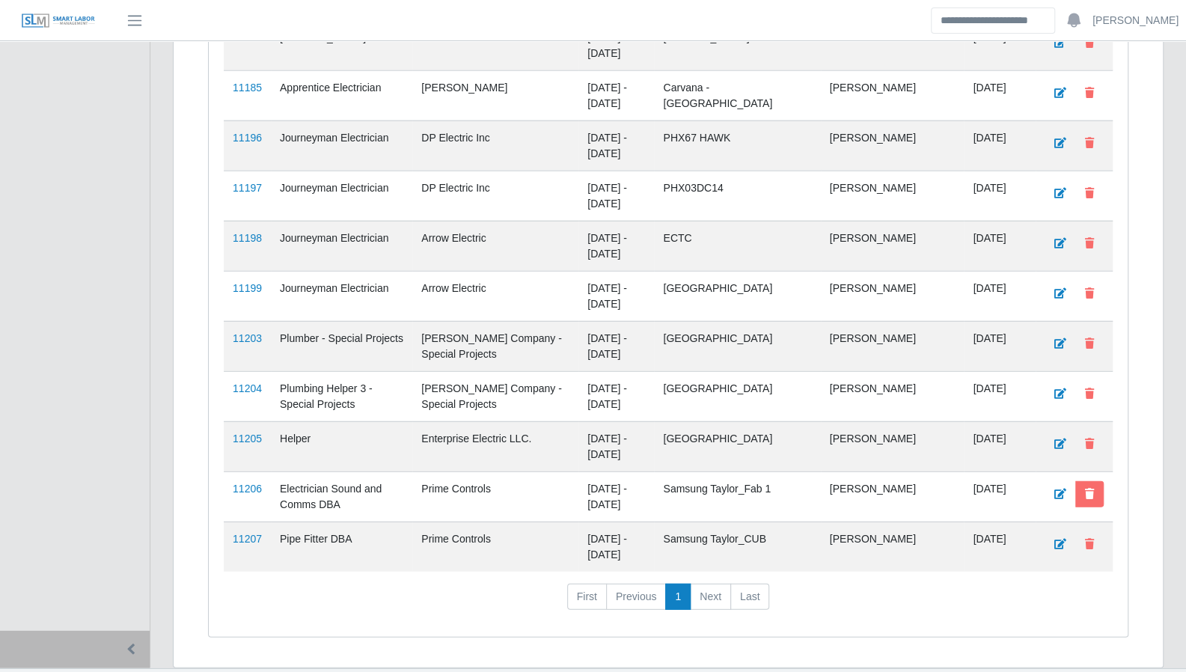
scroll to position [2311, 0]
click at [233, 531] on link "11207" at bounding box center [247, 537] width 29 height 12
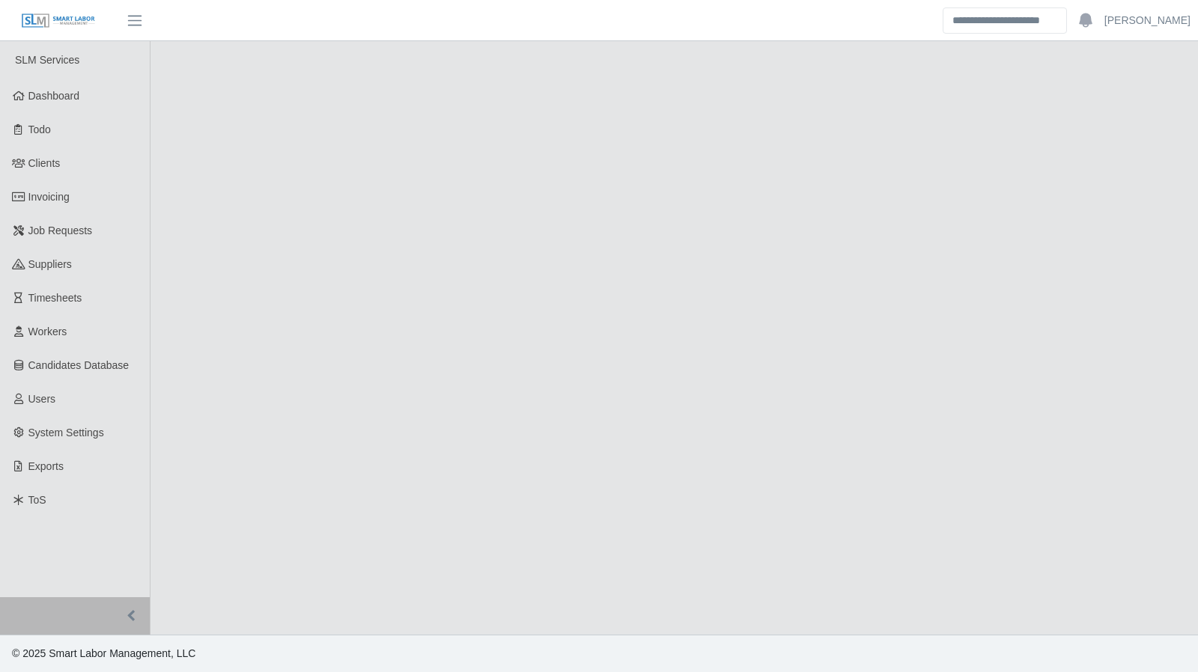
select select "****"
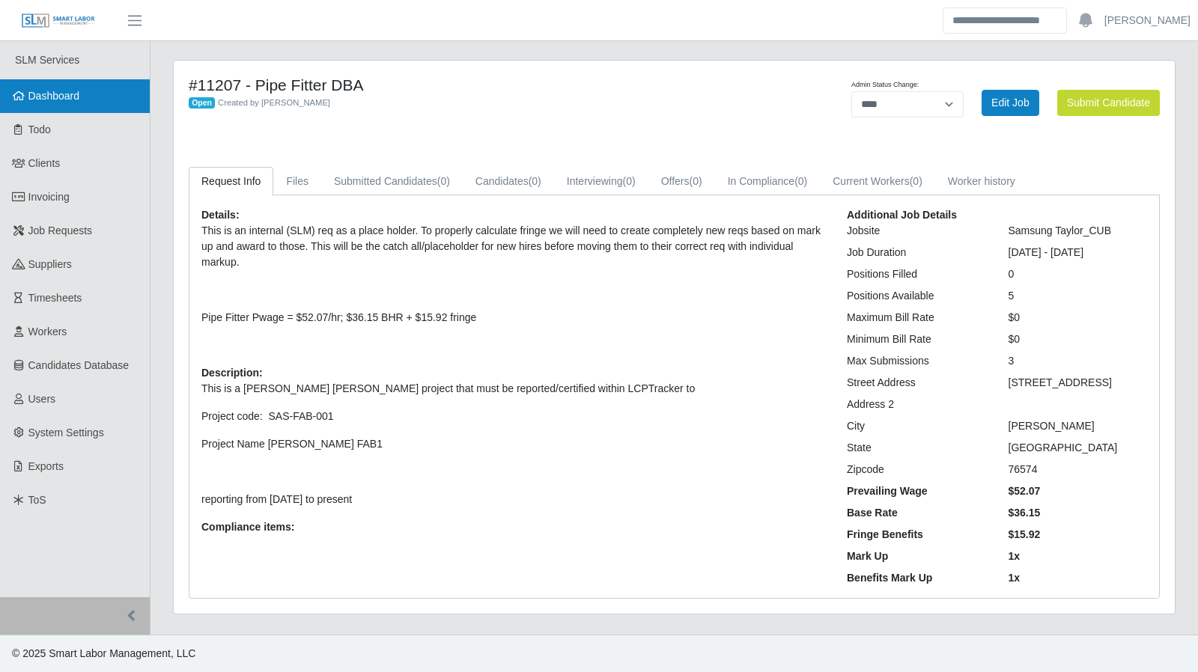
click at [58, 100] on span "Dashboard" at bounding box center [54, 96] width 52 height 12
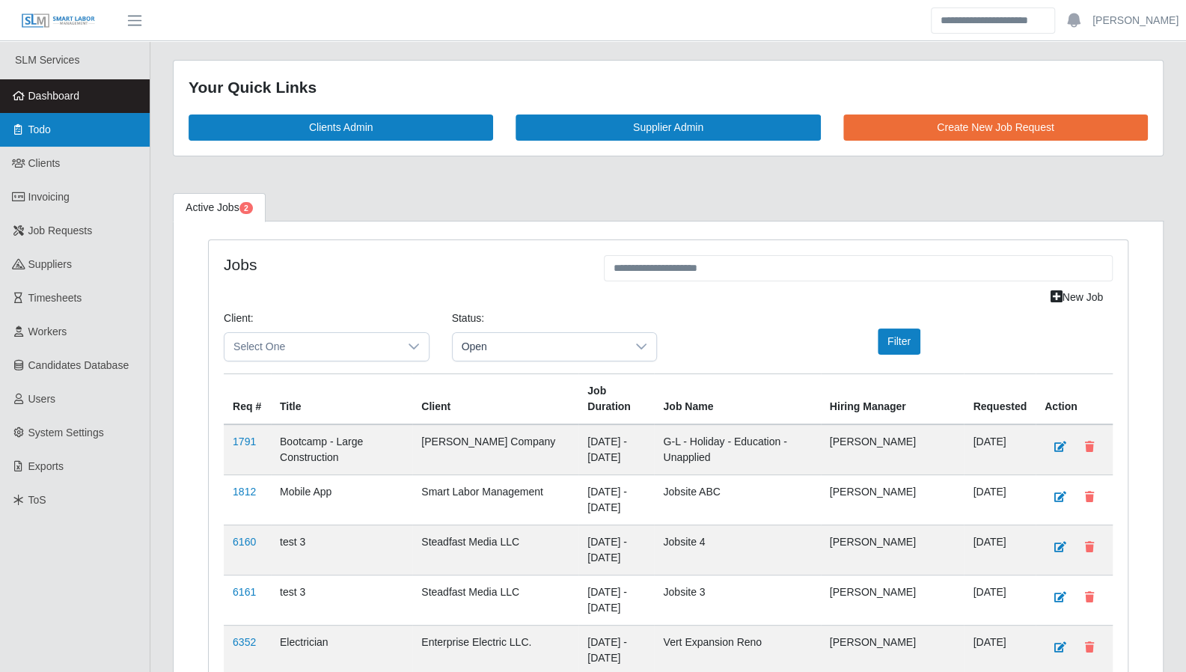
click at [78, 134] on link "Todo" at bounding box center [75, 130] width 150 height 34
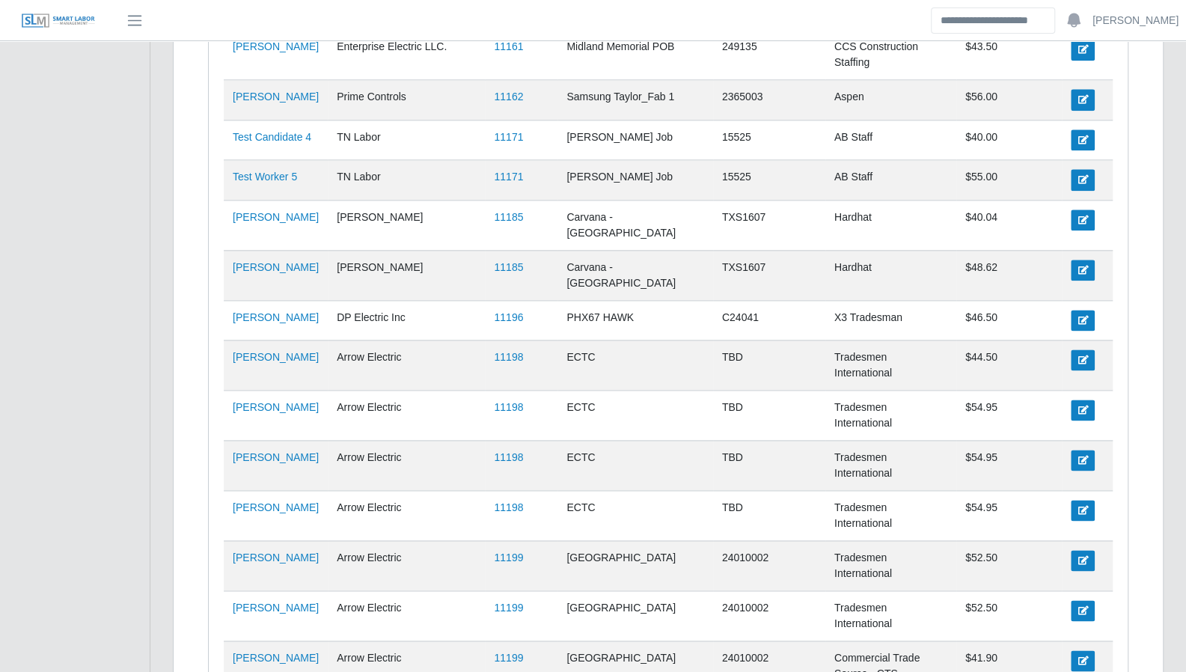
scroll to position [1024, 0]
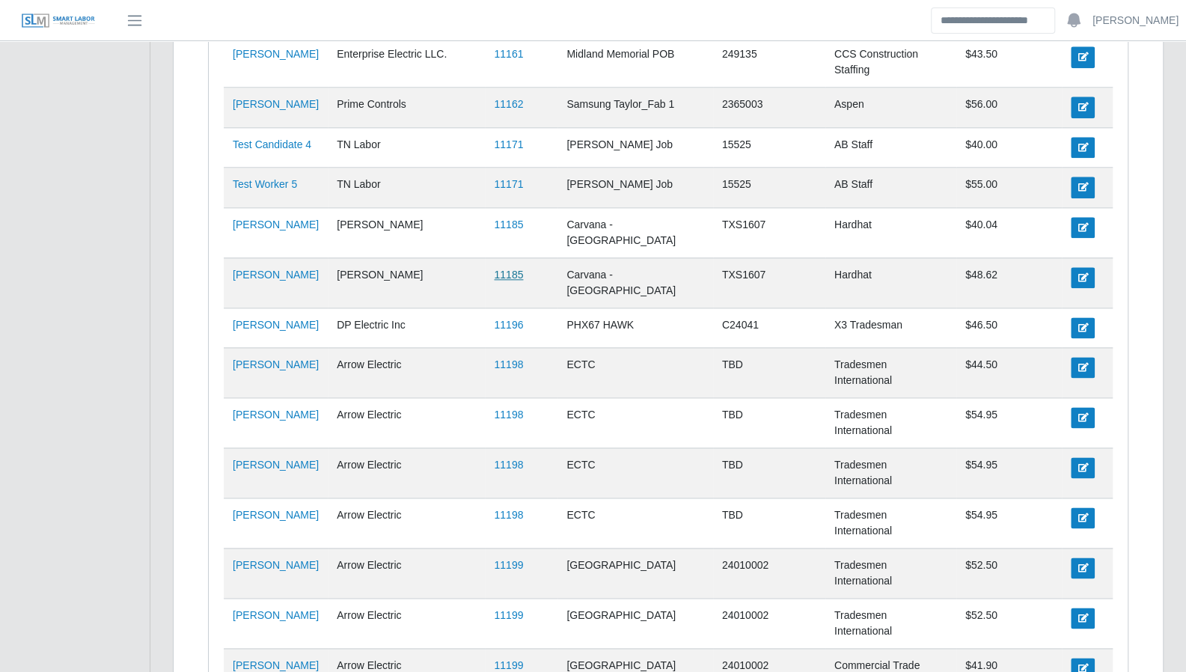
click at [507, 269] on link "11185" at bounding box center [508, 275] width 29 height 12
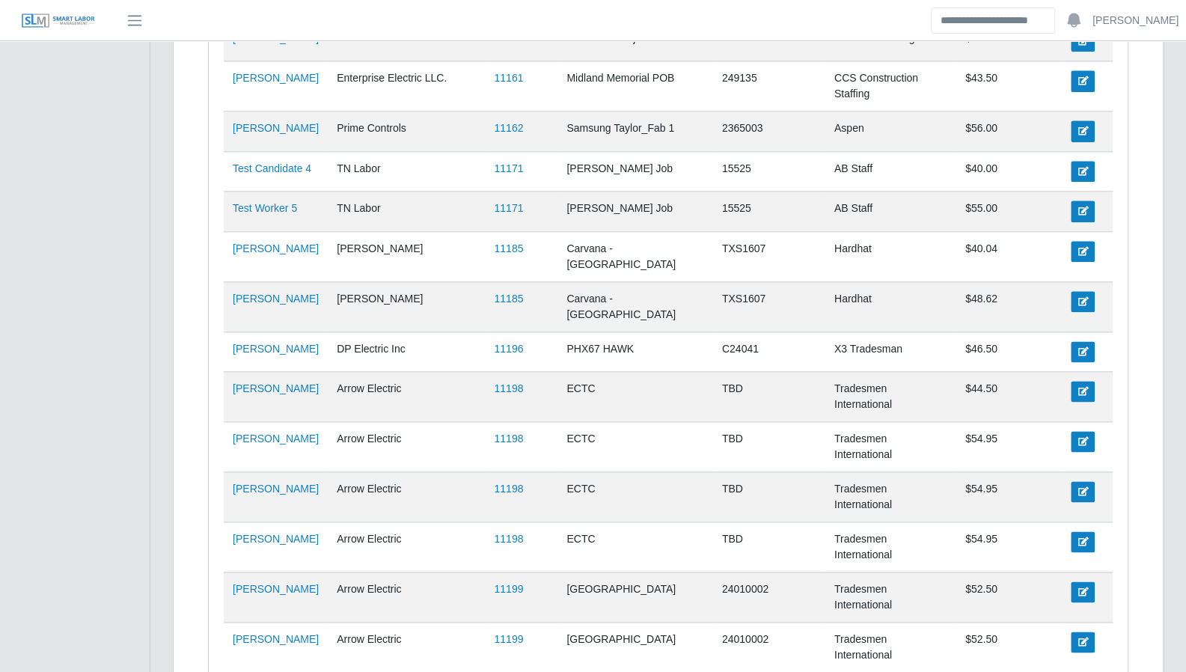
scroll to position [978, 0]
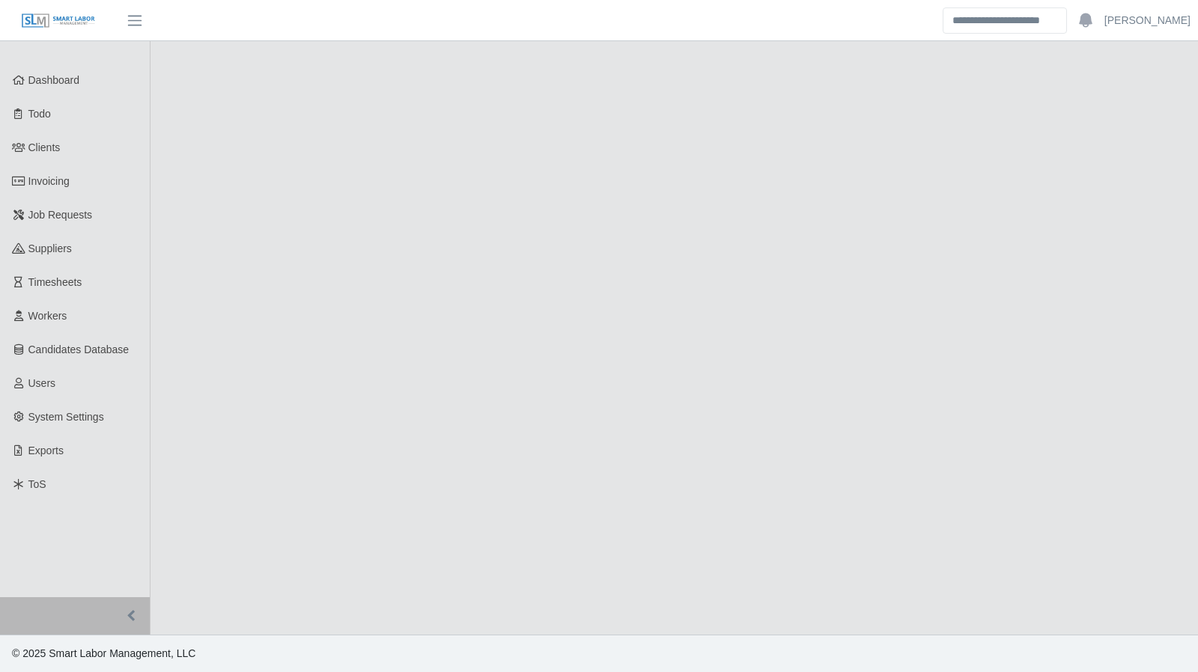
select select "****"
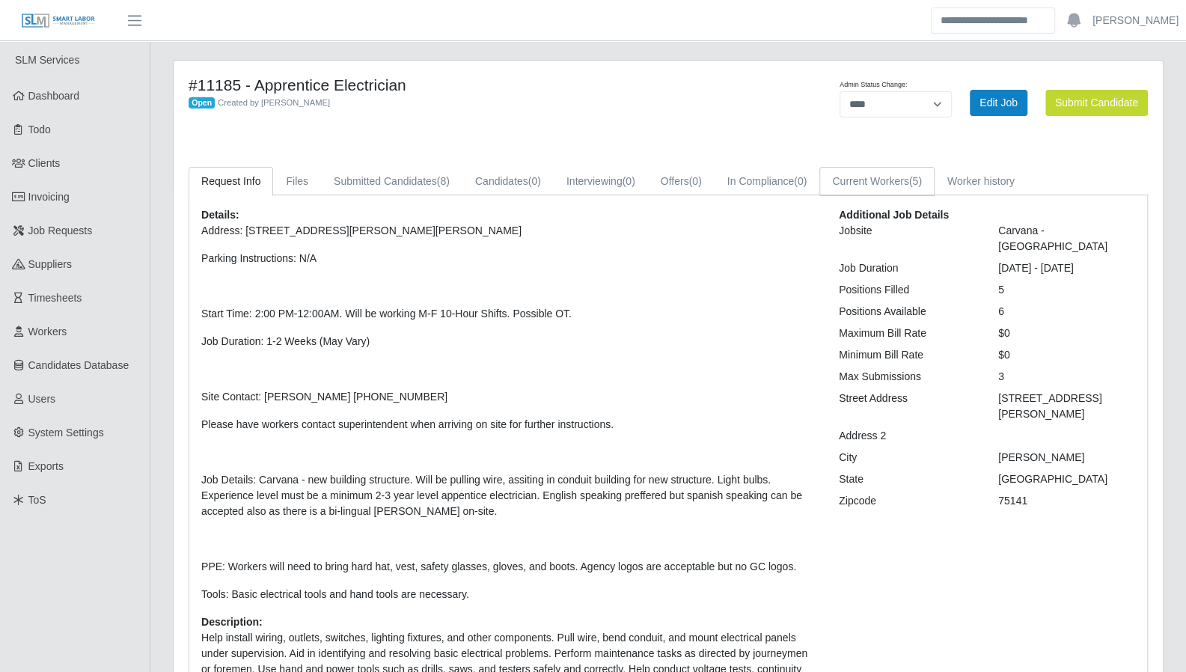
click at [880, 182] on link "Current Workers (5)" at bounding box center [877, 181] width 115 height 29
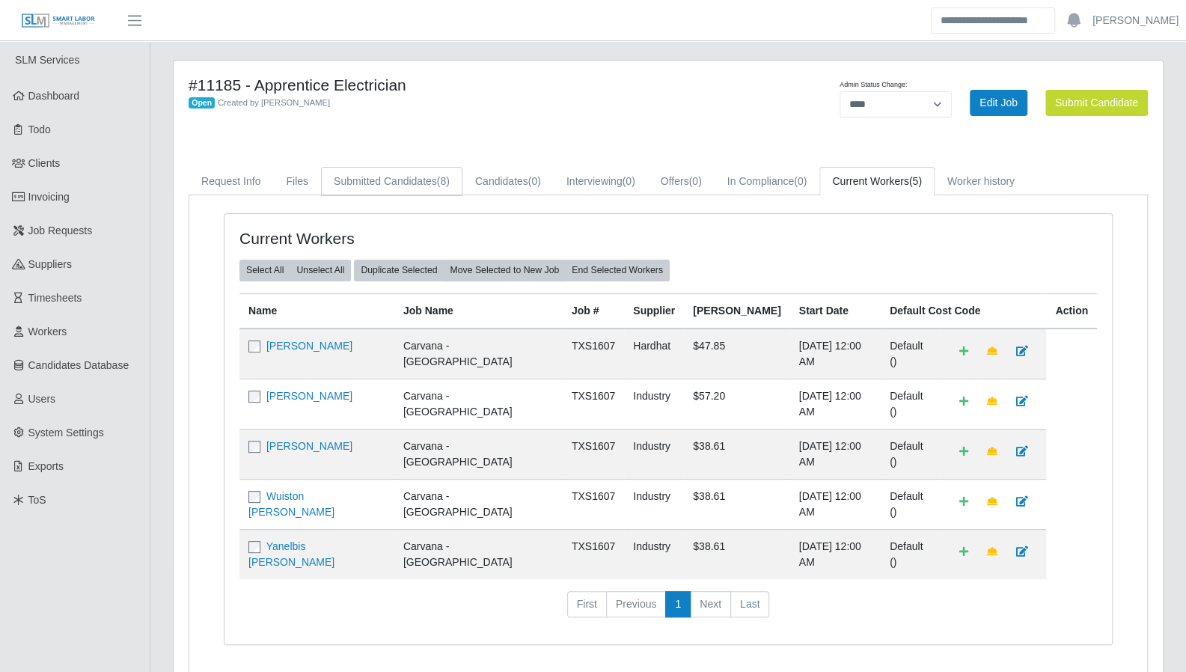
click at [409, 185] on link "Submitted Candidates (8)" at bounding box center [391, 181] width 141 height 29
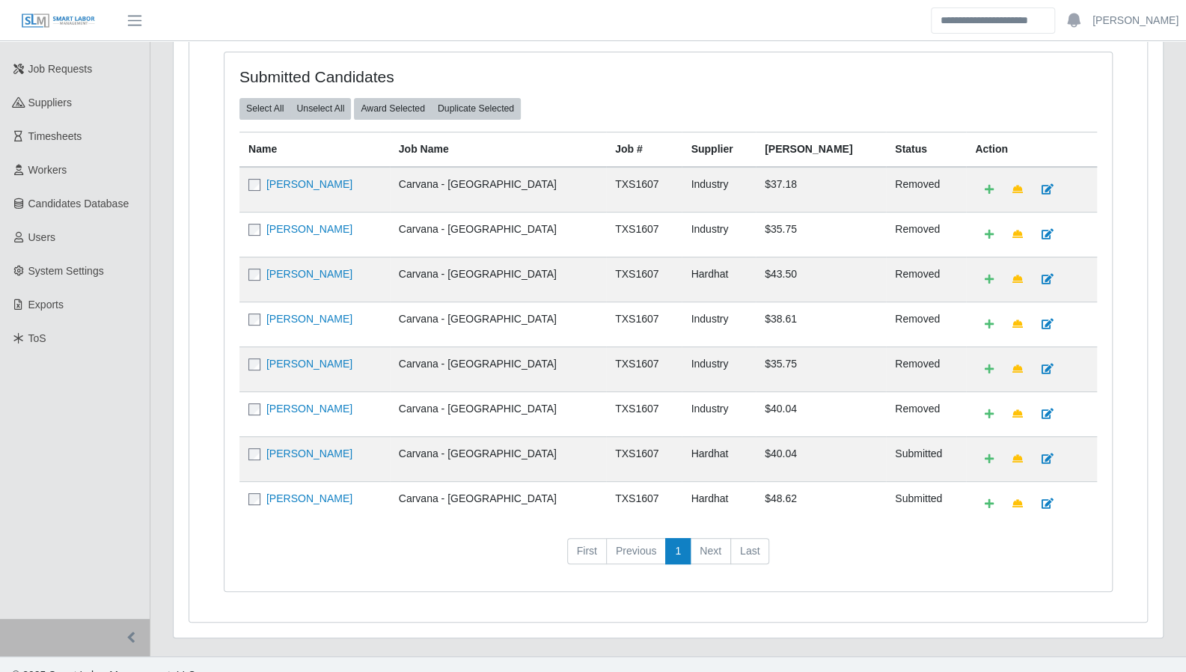
scroll to position [162, 0]
click at [331, 451] on link "Antonio Rodriguez" at bounding box center [309, 454] width 86 height 12
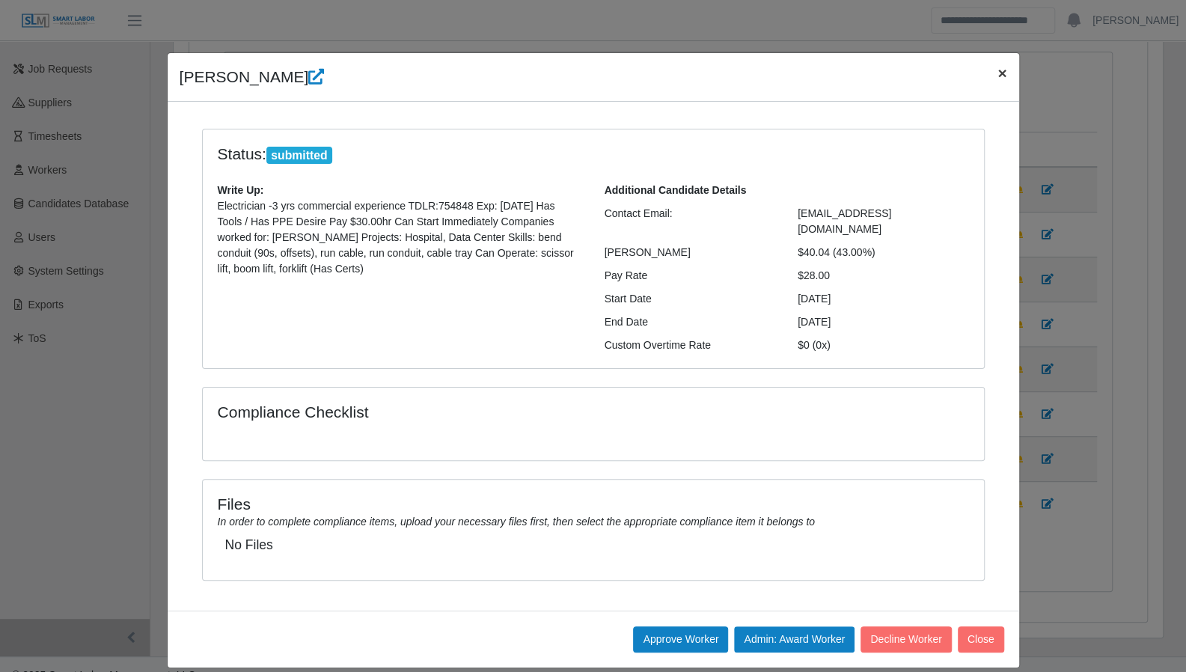
click at [1004, 70] on span "×" at bounding box center [1002, 72] width 9 height 17
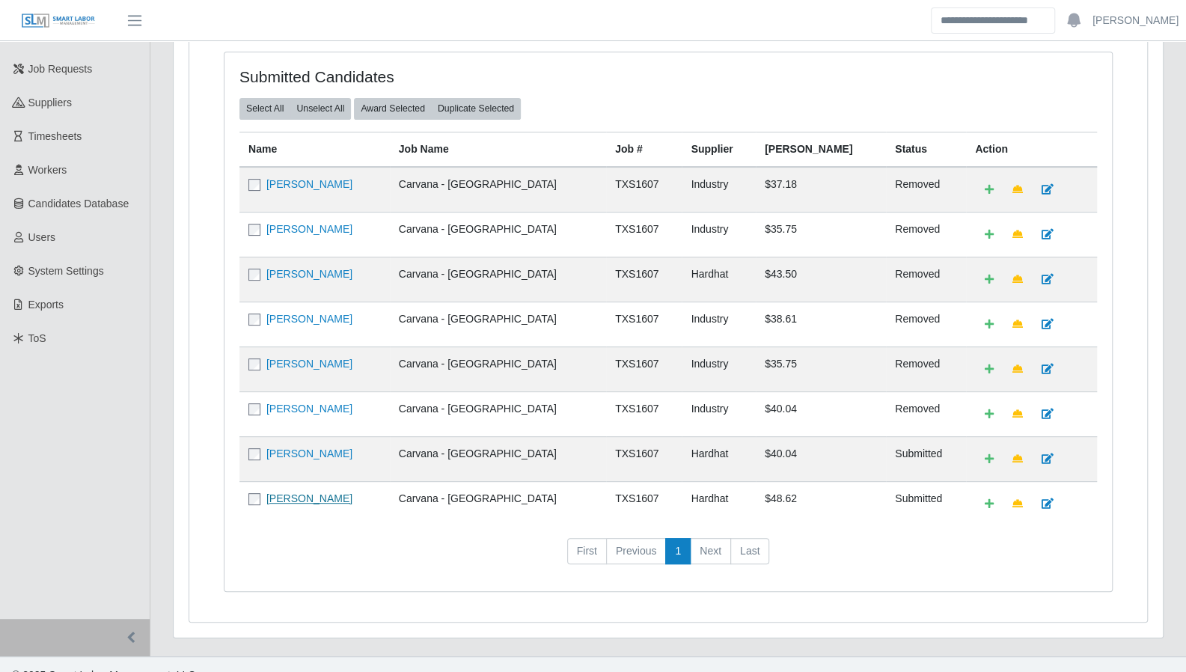
click at [271, 492] on link "Jose Urdaneta" at bounding box center [309, 498] width 86 height 12
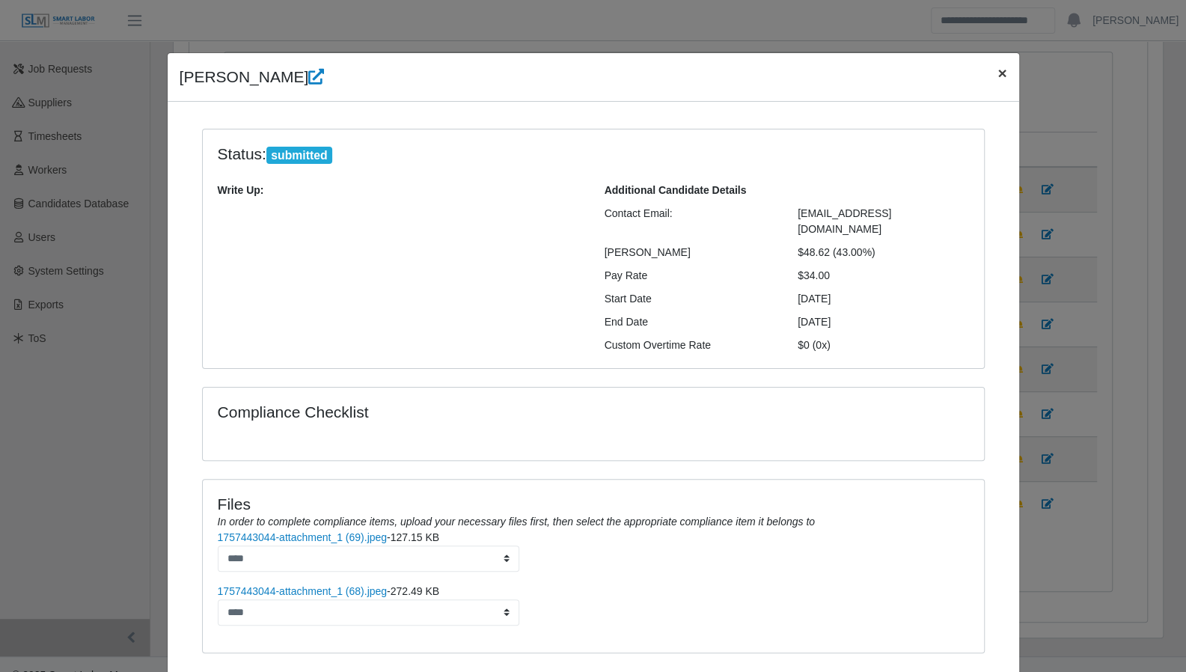
click at [998, 82] on span "×" at bounding box center [1002, 72] width 9 height 17
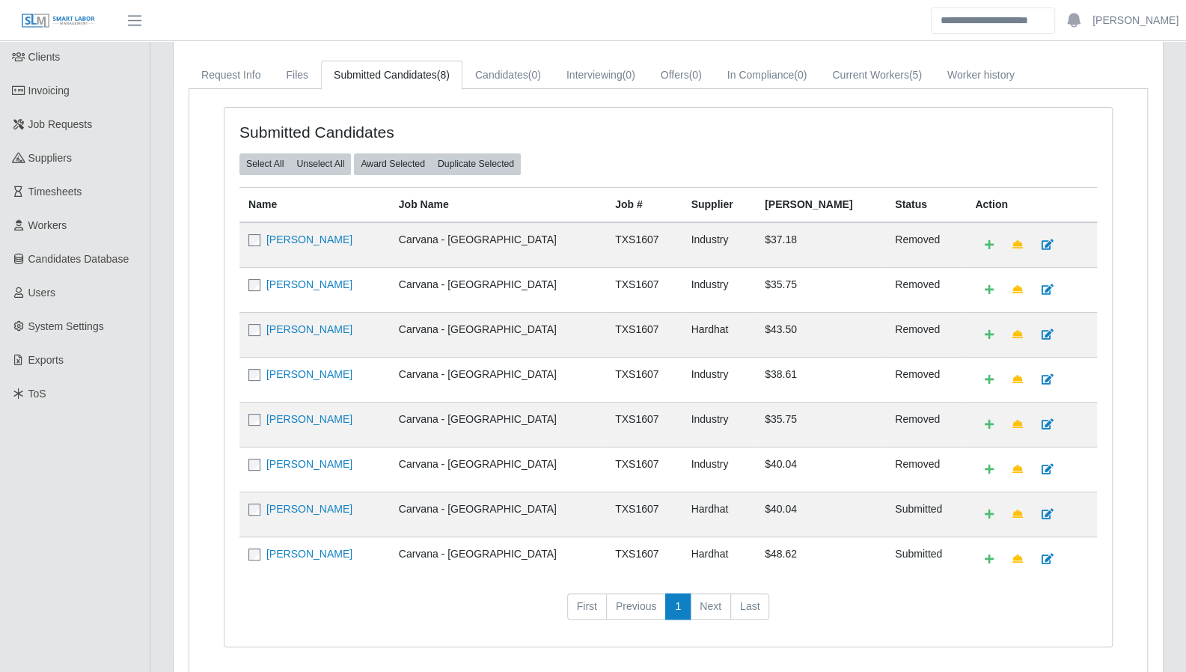
scroll to position [0, 0]
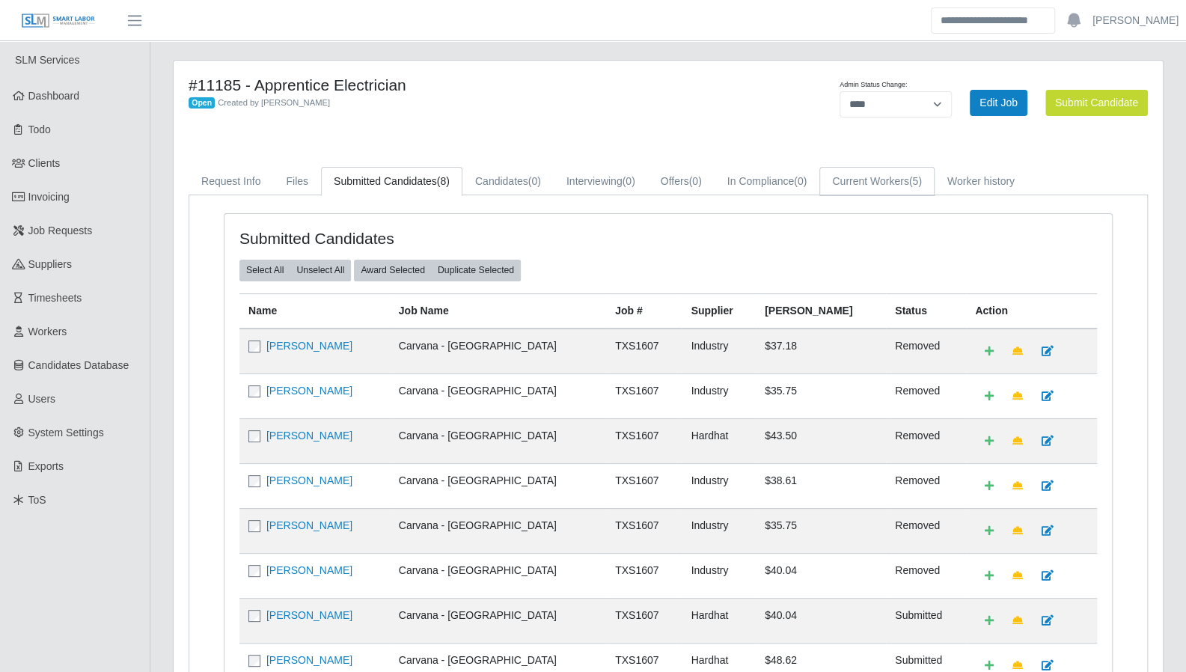
click at [873, 182] on link "Current Workers (5)" at bounding box center [877, 181] width 115 height 29
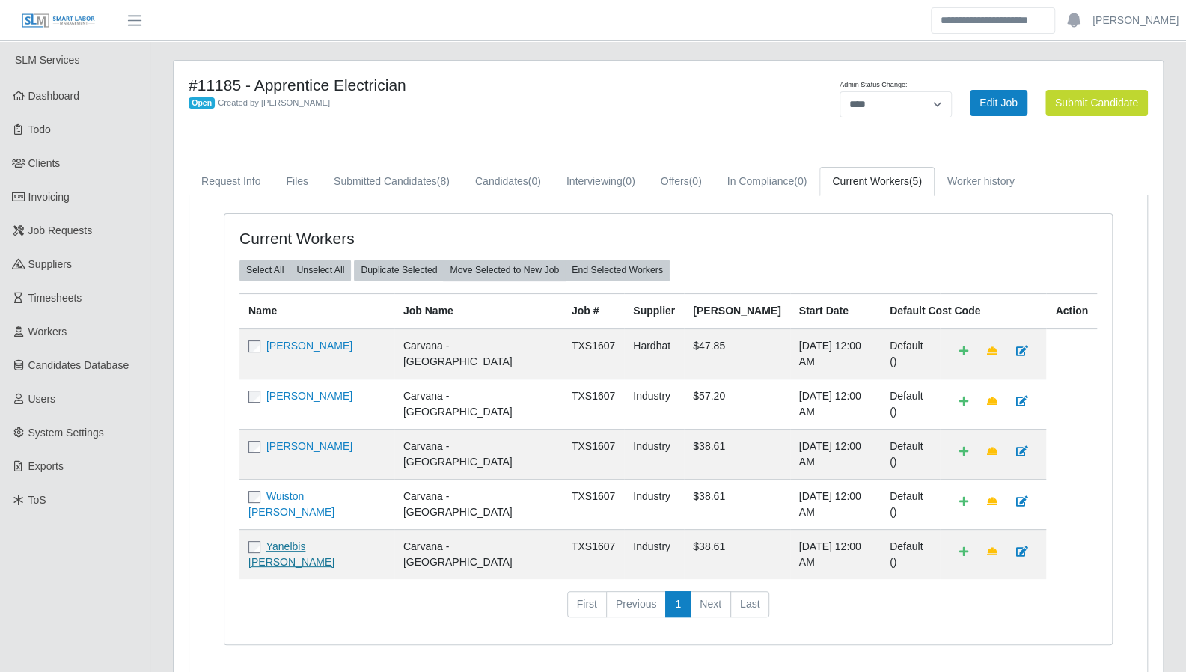
click at [308, 540] on link "Yanelbis Perea" at bounding box center [291, 554] width 86 height 28
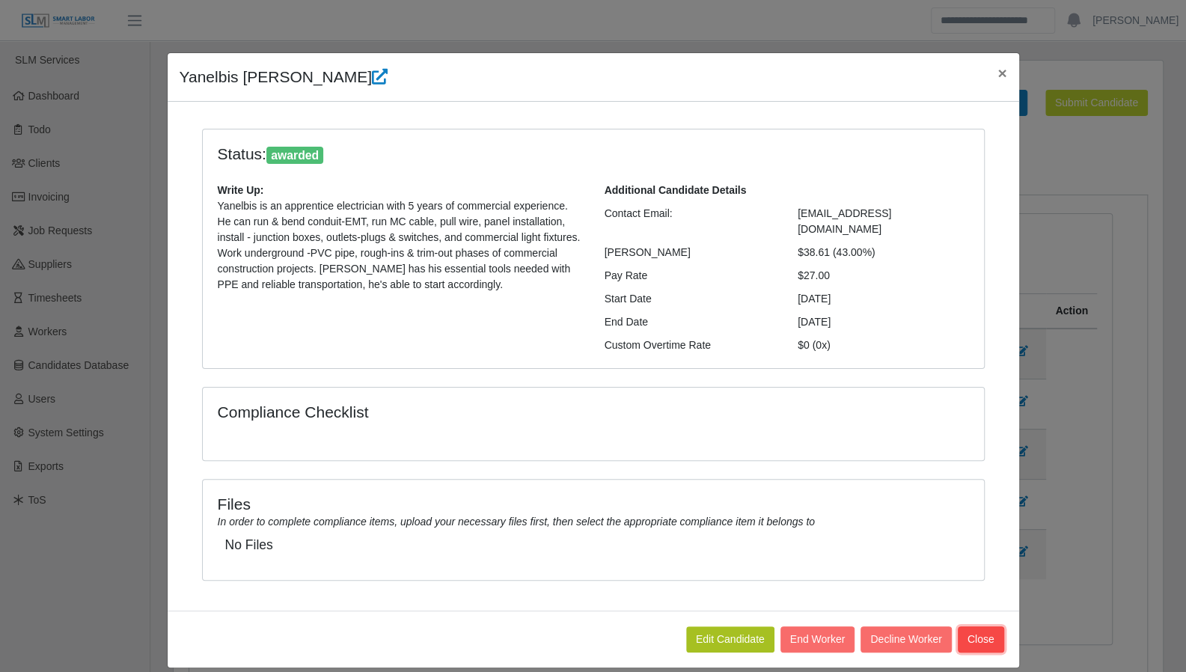
click at [1001, 626] on button "Close" at bounding box center [981, 639] width 46 height 26
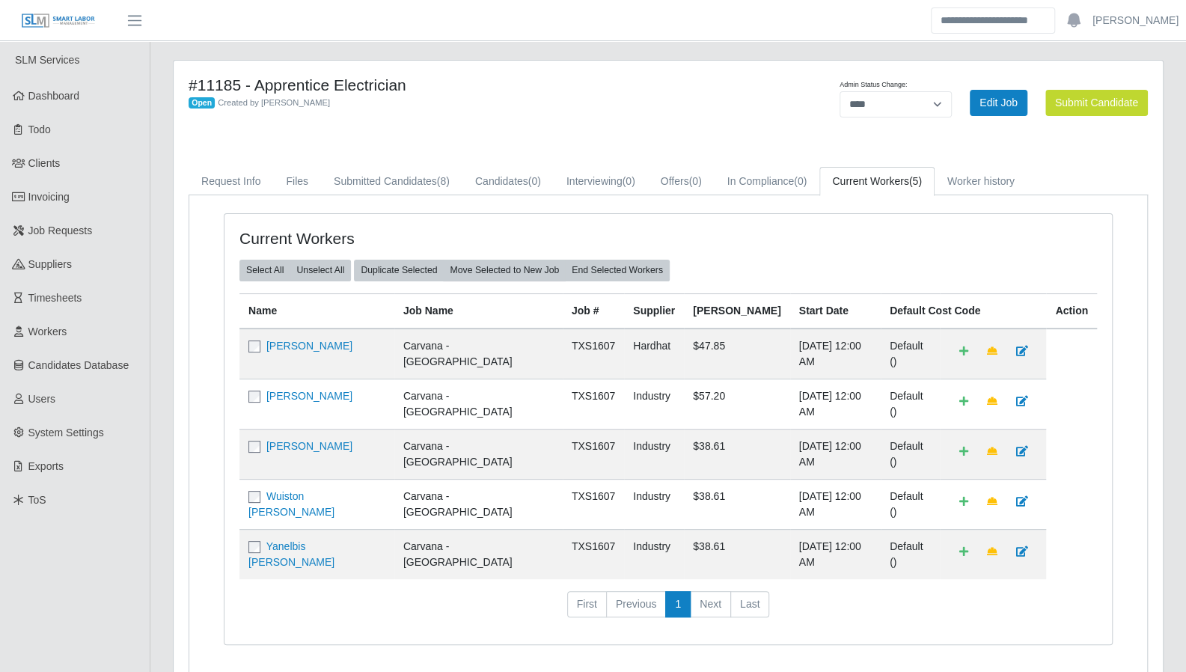
click at [290, 484] on td "Wuiston Parra" at bounding box center [317, 504] width 155 height 50
click at [296, 490] on link "Wuiston Parra" at bounding box center [291, 504] width 86 height 28
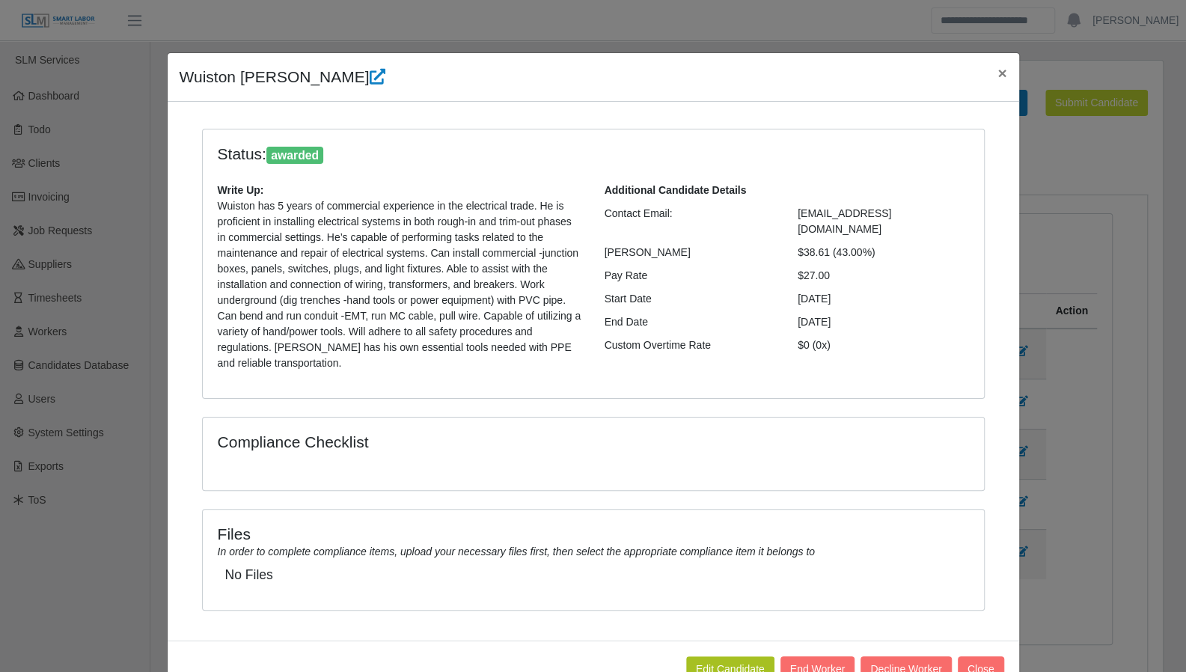
click at [1088, 564] on div "Wuiston Parra × Status: awarded Write Up: Wuiston has 5 years of commercial exp…" at bounding box center [593, 336] width 1186 height 672
click at [1003, 72] on button "×" at bounding box center [1002, 73] width 33 height 40
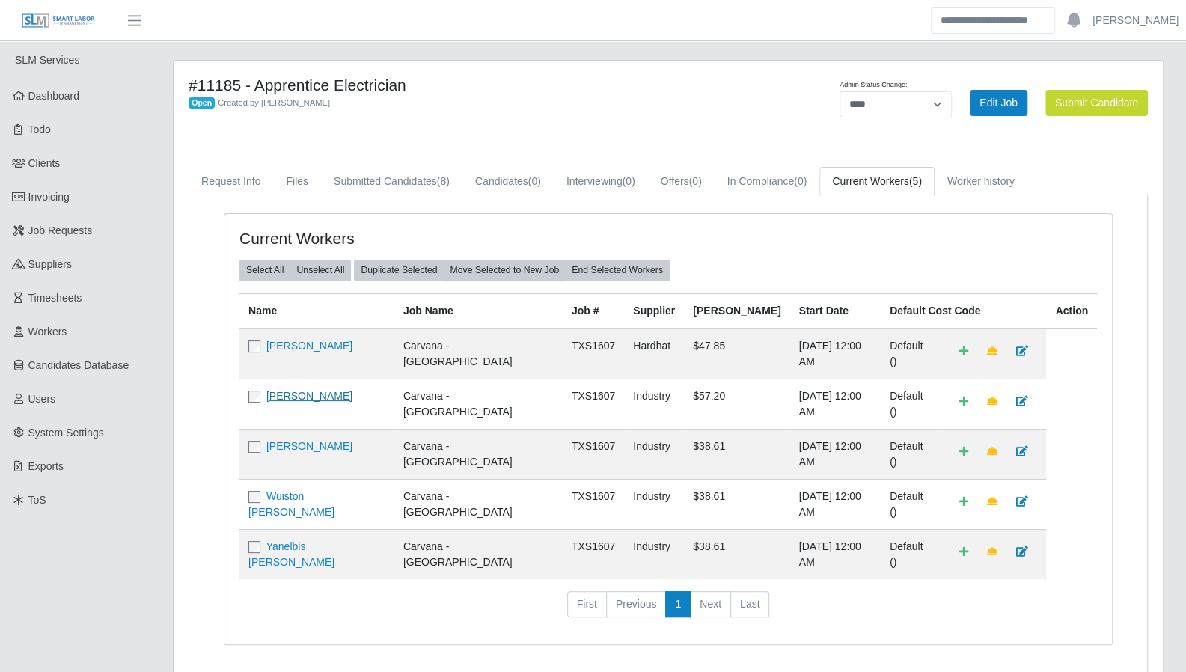
click at [277, 390] on link "Jermaine James" at bounding box center [309, 396] width 86 height 12
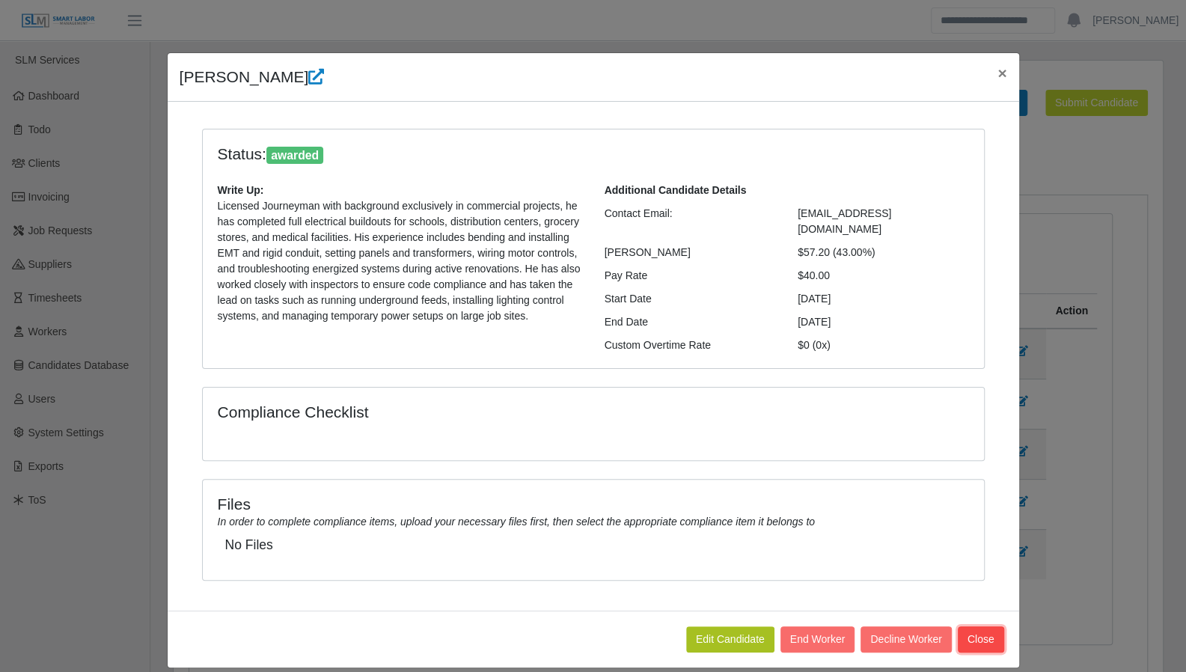
click at [983, 626] on button "Close" at bounding box center [981, 639] width 46 height 26
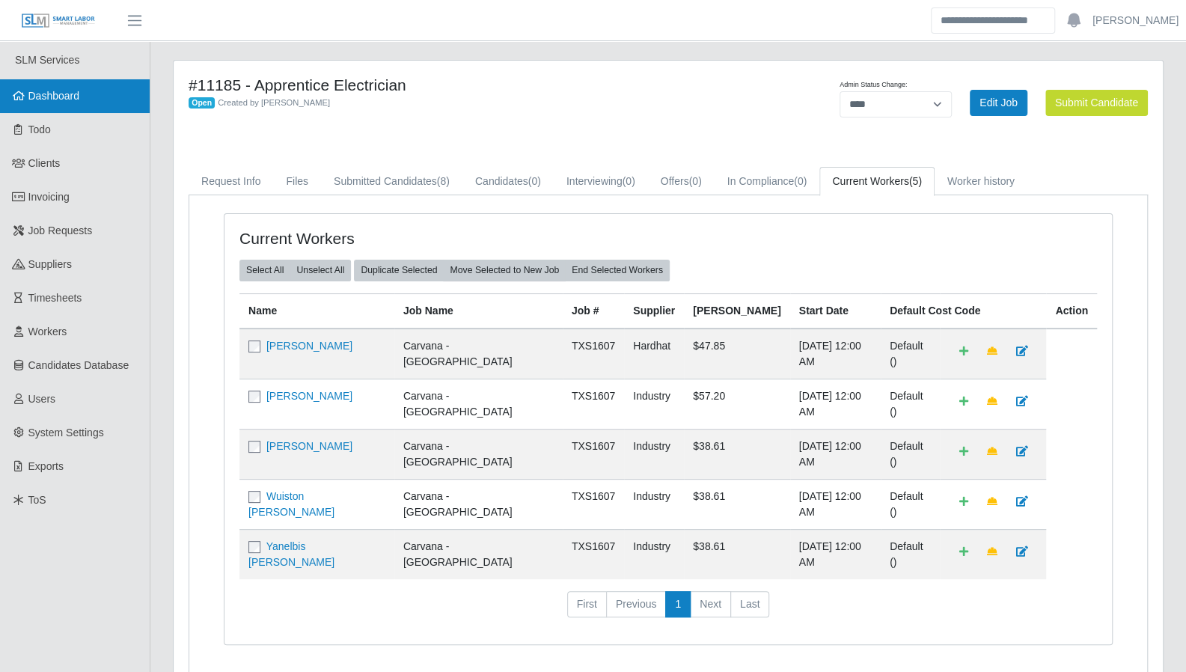
click at [109, 82] on link "Dashboard" at bounding box center [75, 96] width 150 height 34
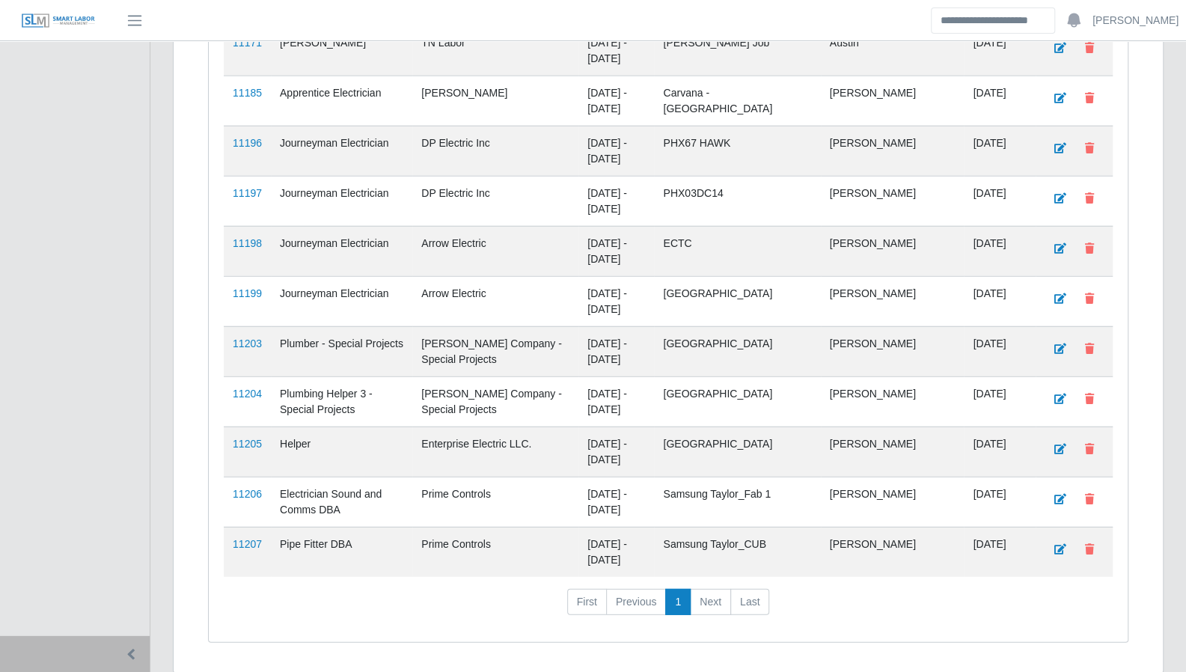
scroll to position [2311, 0]
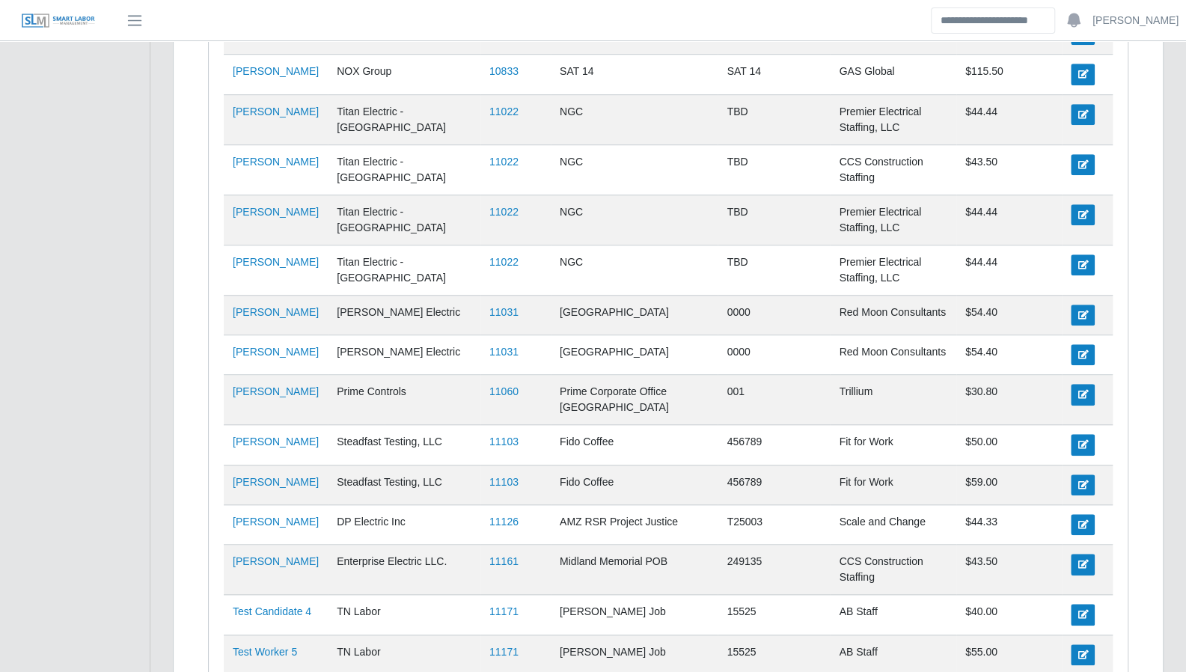
scroll to position [562, 0]
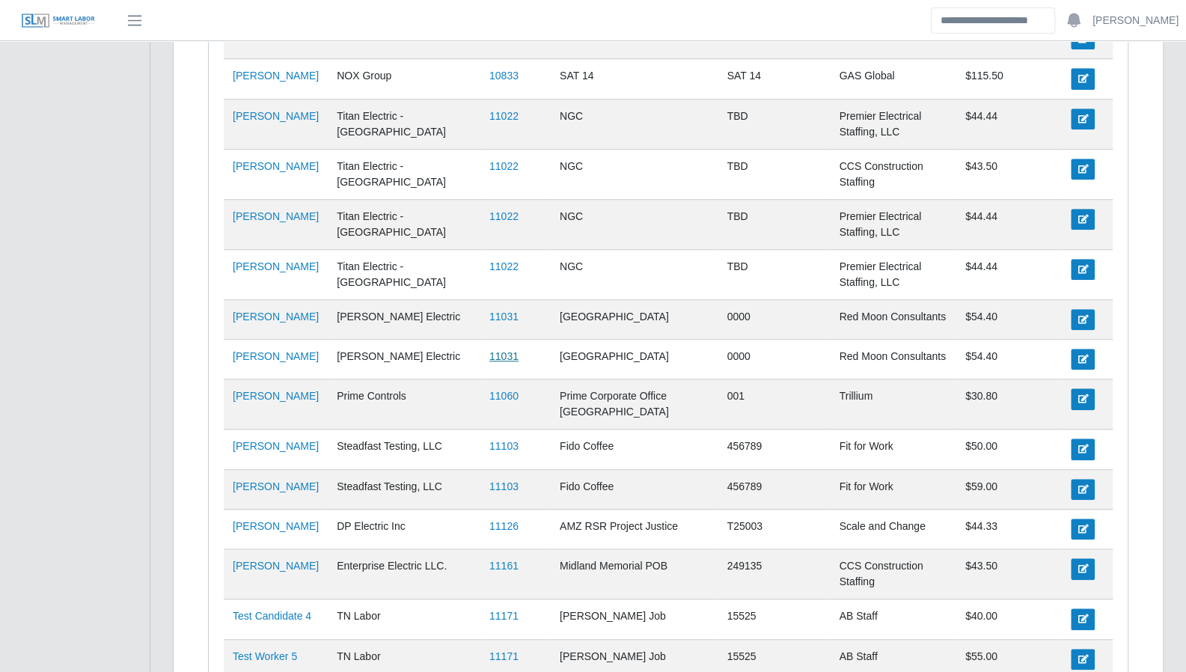
click at [504, 362] on link "11031" at bounding box center [504, 356] width 29 height 12
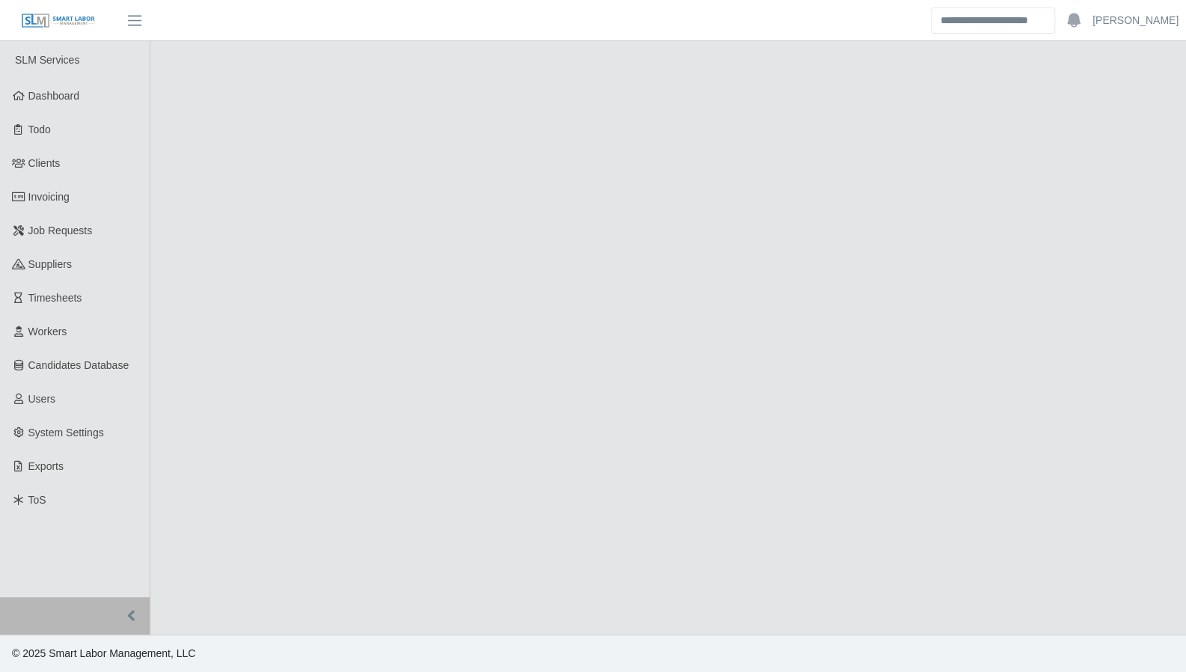
select select "****"
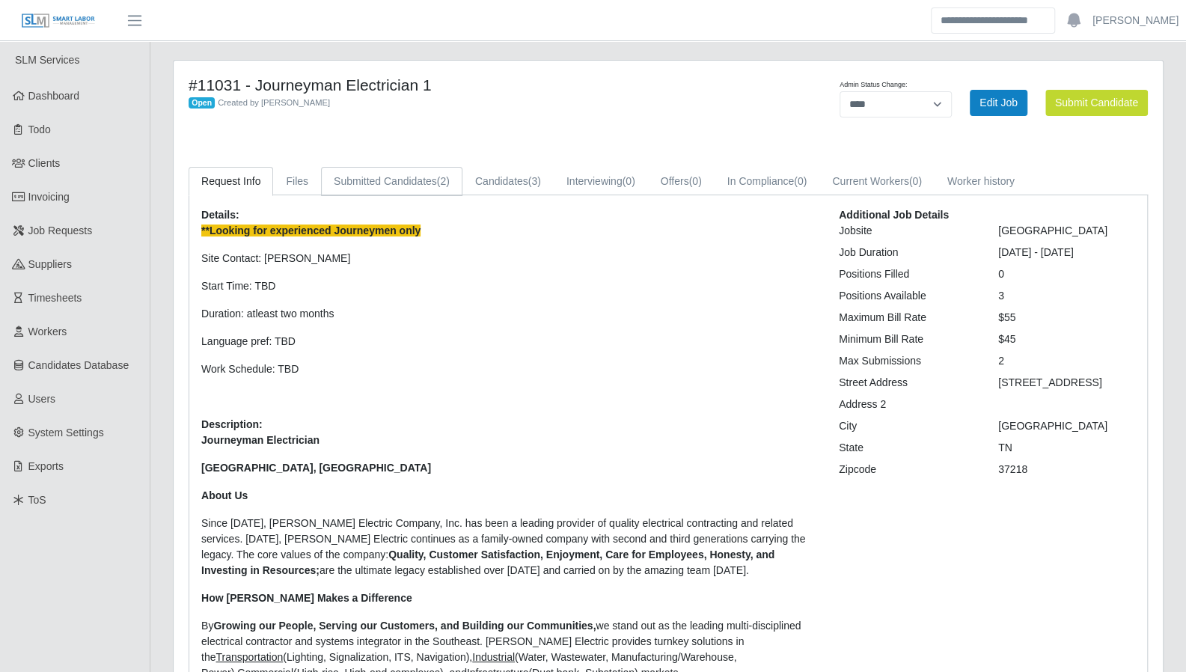
click at [396, 185] on link "Submitted Candidates (2)" at bounding box center [391, 181] width 141 height 29
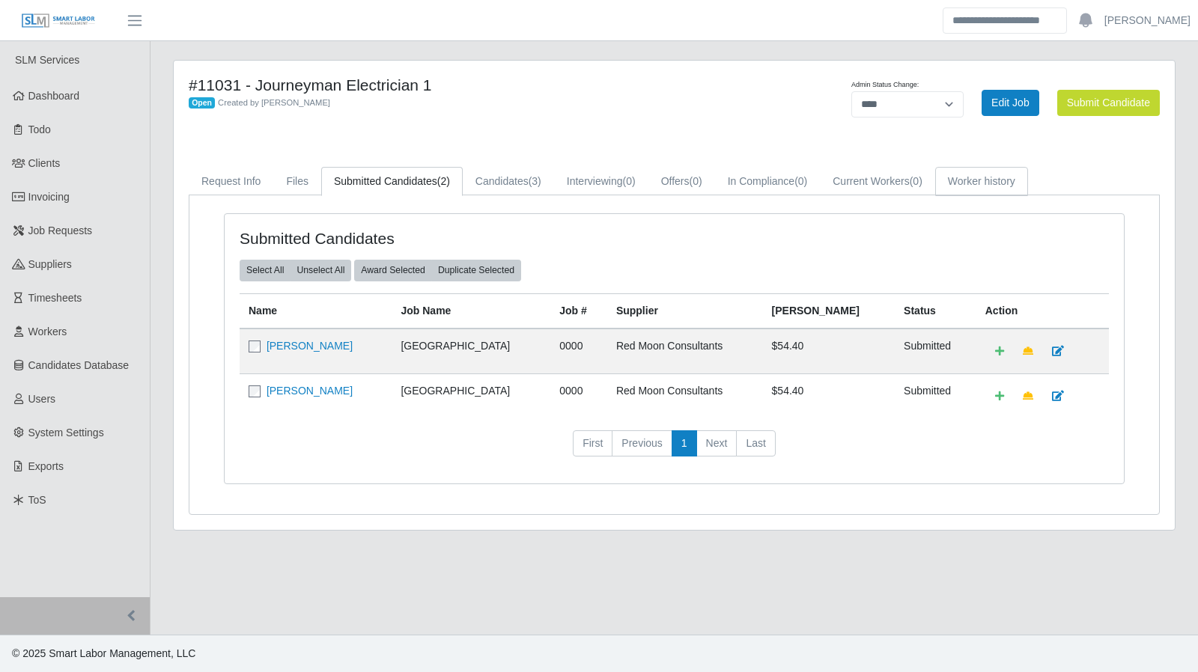
click at [977, 180] on link "Worker history" at bounding box center [981, 181] width 93 height 29
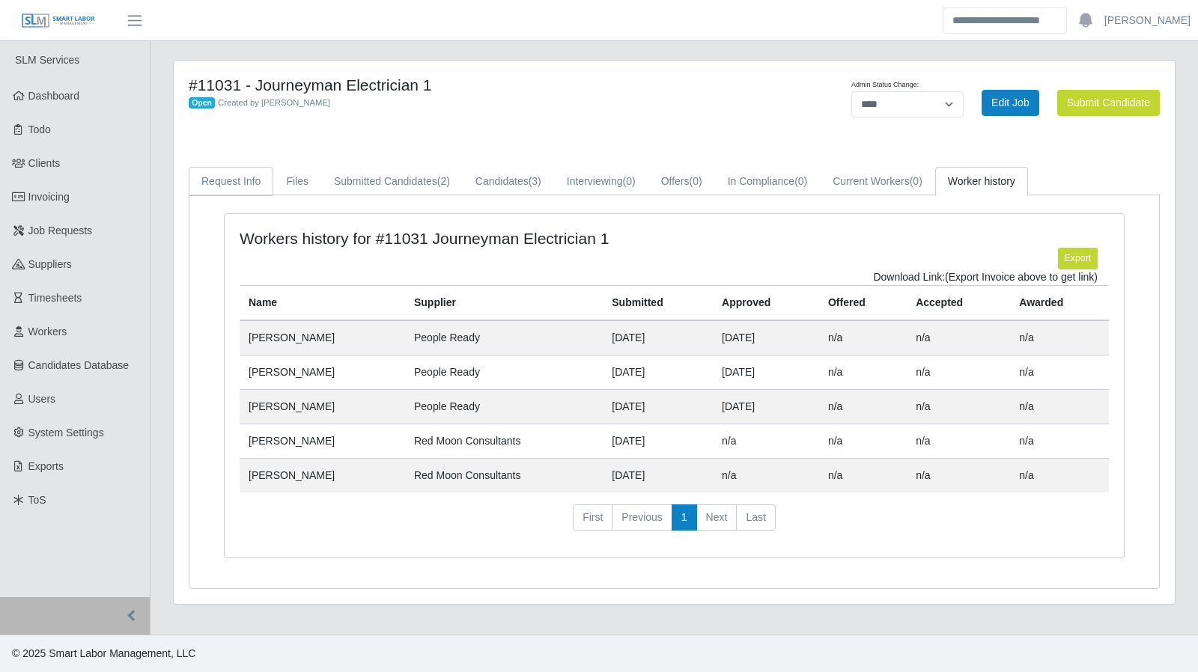
click at [251, 183] on link "Request Info" at bounding box center [231, 181] width 85 height 29
